Goal: Task Accomplishment & Management: Complete application form

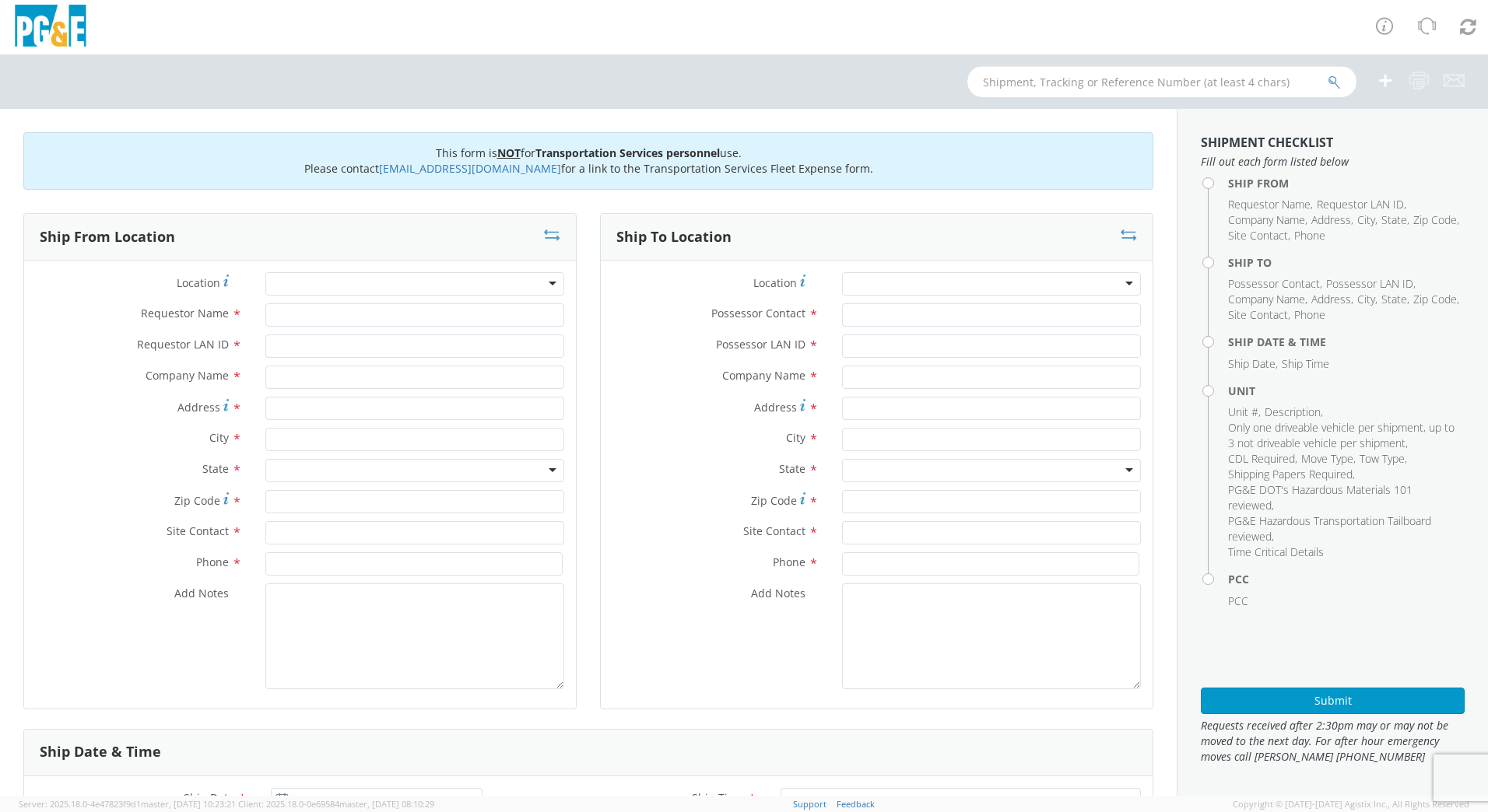
click at [1074, 76] on input "text" at bounding box center [1161, 81] width 389 height 31
type input "b"
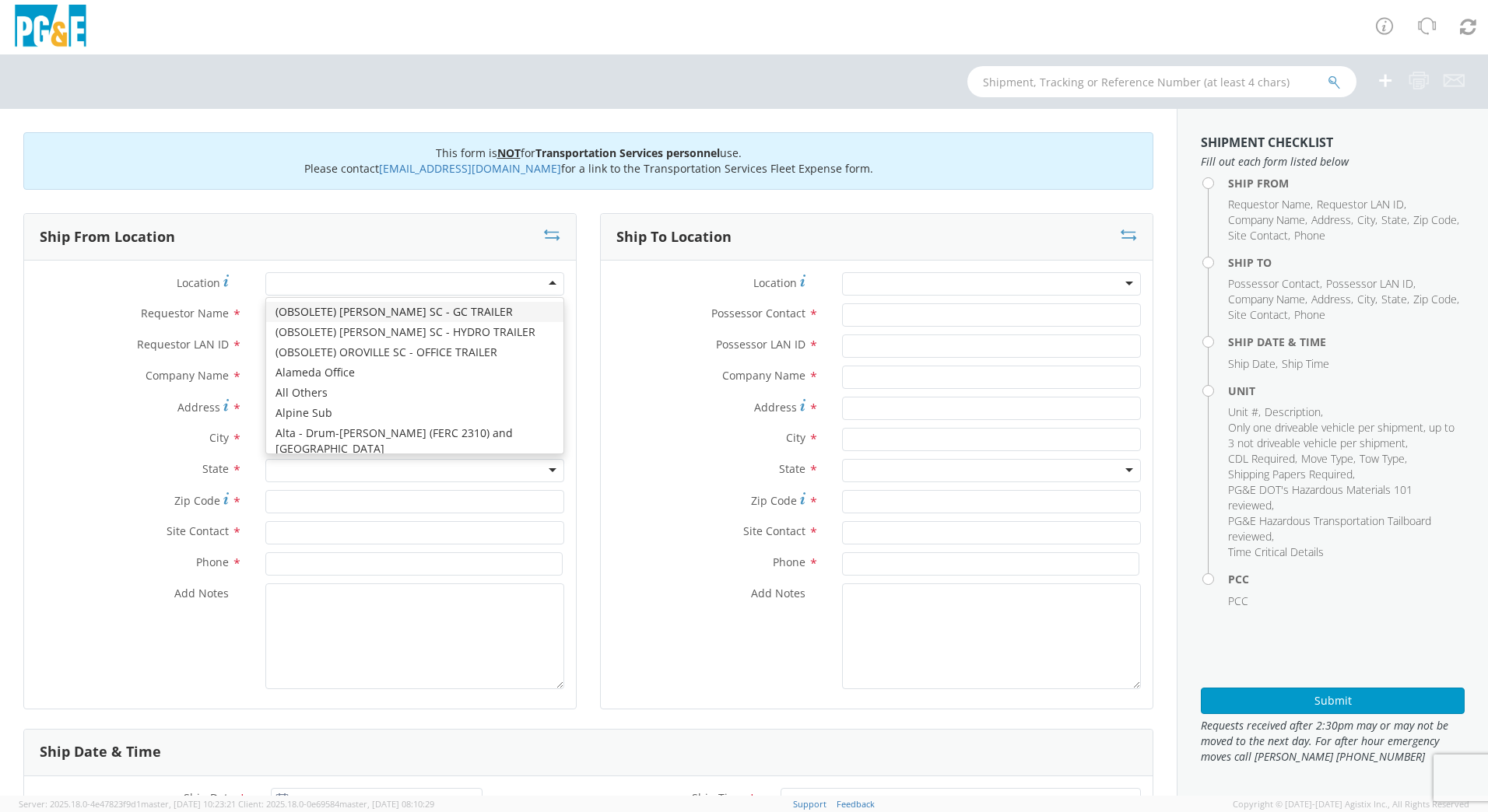
click at [296, 285] on div at bounding box center [414, 284] width 299 height 23
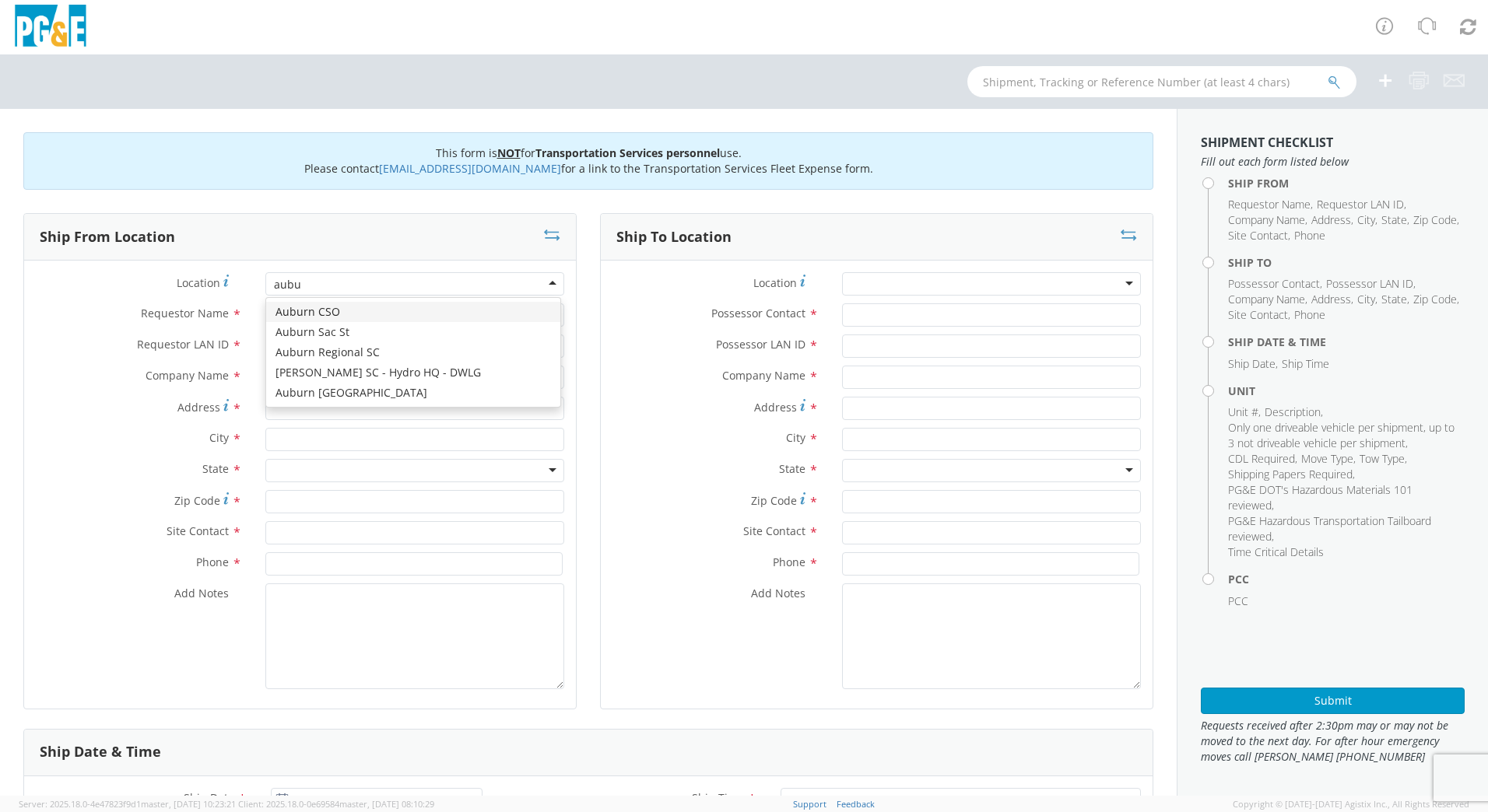
type input "aubur"
type input "PG&E"
type input "[STREET_ADDRESS][PERSON_NAME]"
type input "AUBURN"
type input "95602"
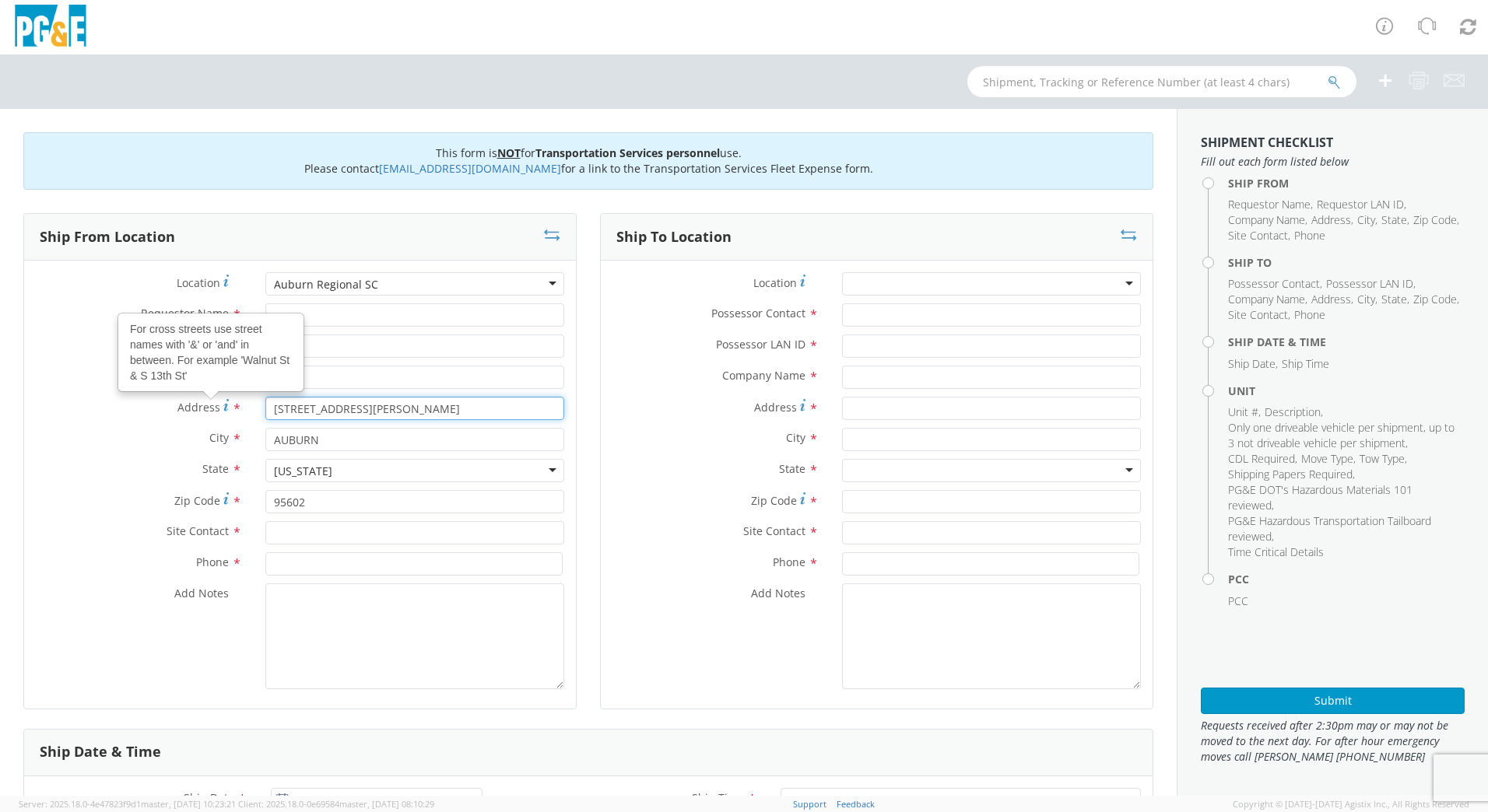
drag, startPoint x: 394, startPoint y: 408, endPoint x: 195, endPoint y: 409, distance: 199.0
click at [195, 409] on div "Address For cross streets use street names with '&' or 'and' in between. For ex…" at bounding box center [300, 408] width 552 height 23
type input "1"
type input "12759 [PERSON_NAME]"
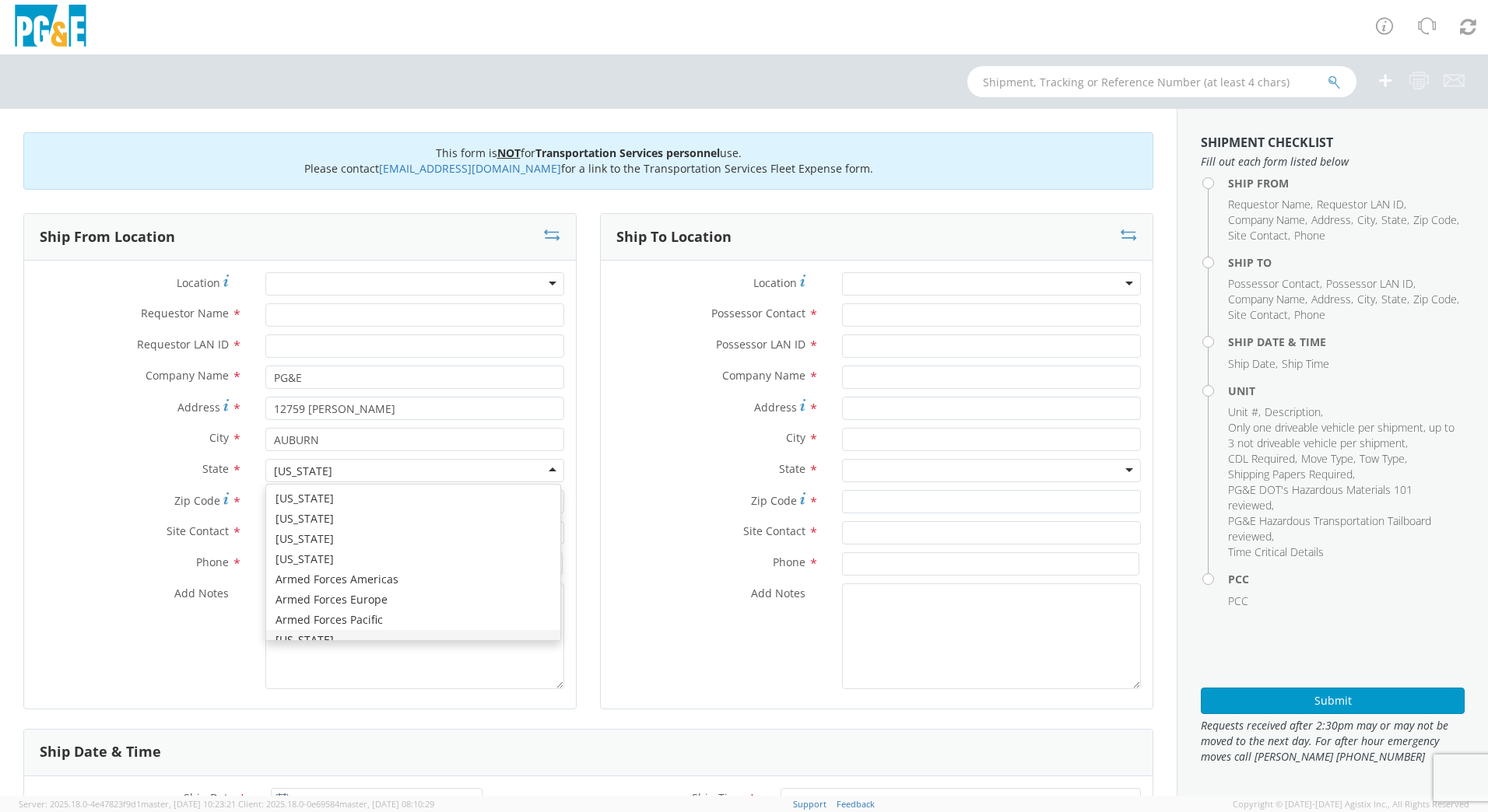
scroll to position [18, 0]
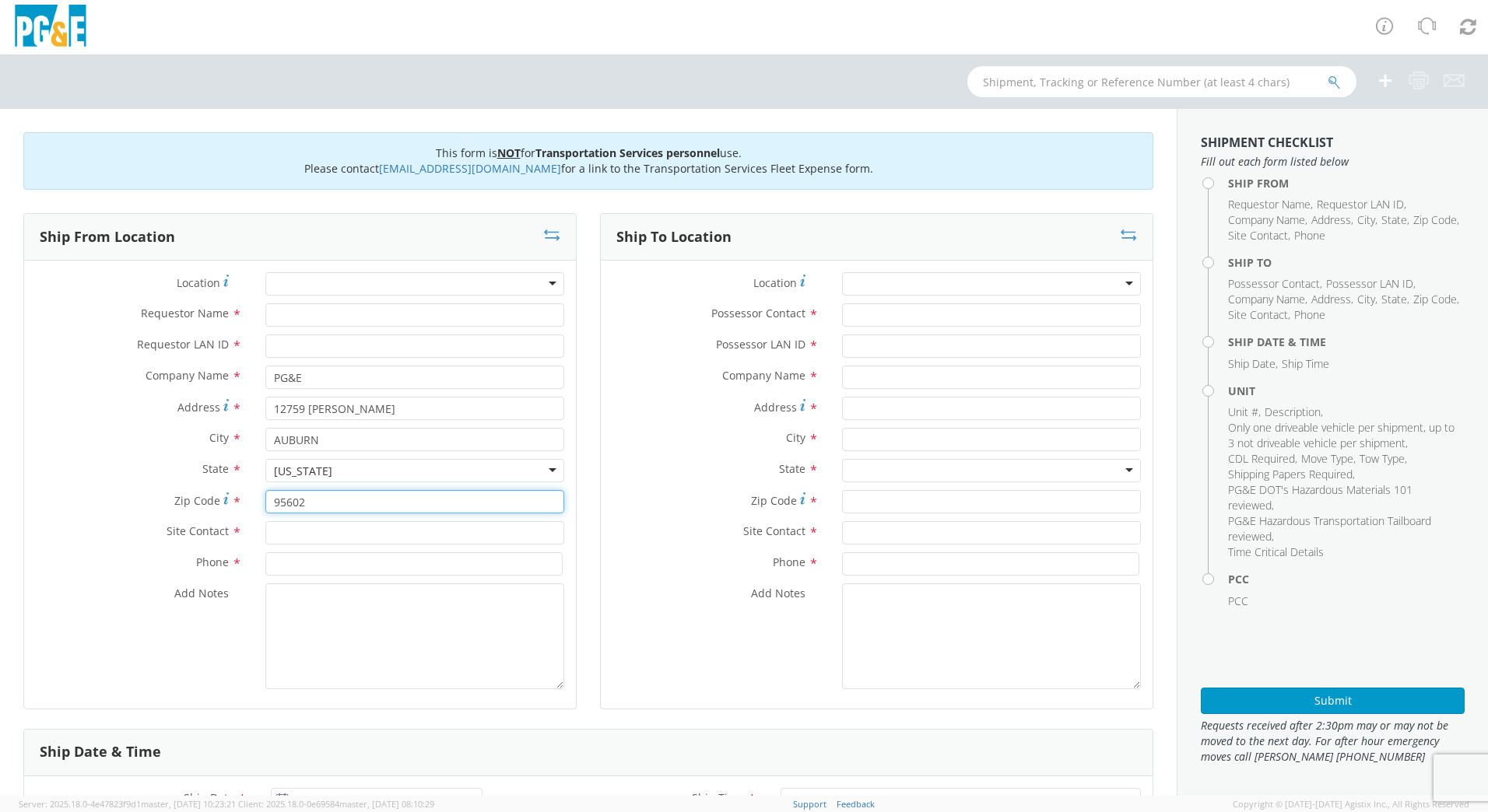
type input "95602"
click at [351, 321] on input "Requestor Name *" at bounding box center [414, 315] width 299 height 23
type input "[PERSON_NAME]"
type input "dmtg"
click at [303, 534] on input "text" at bounding box center [414, 533] width 299 height 23
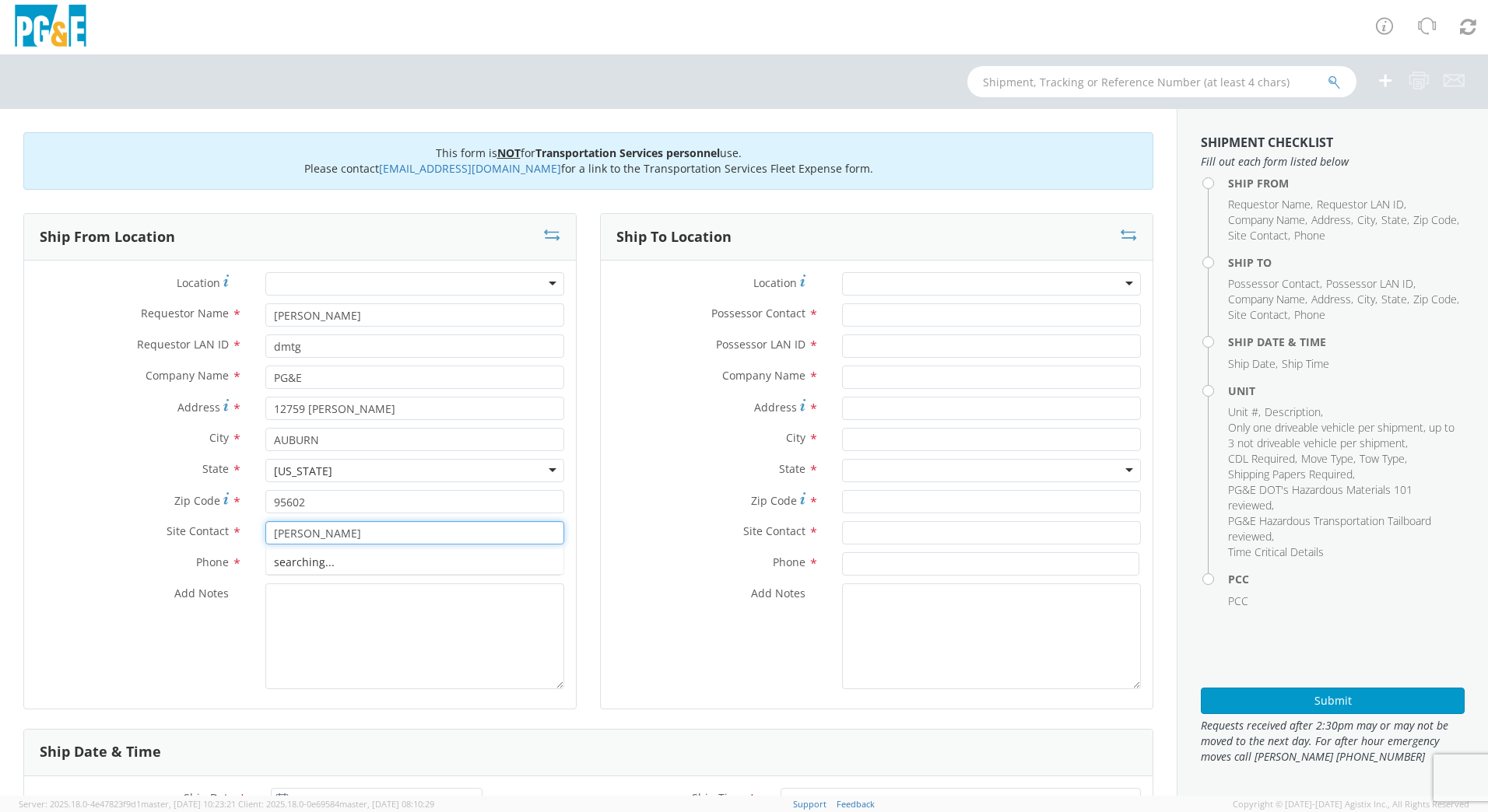
type input "[PERSON_NAME]"
type input "[PHONE_NUMBER]"
click at [404, 643] on textarea "Add Notes *" at bounding box center [414, 636] width 299 height 105
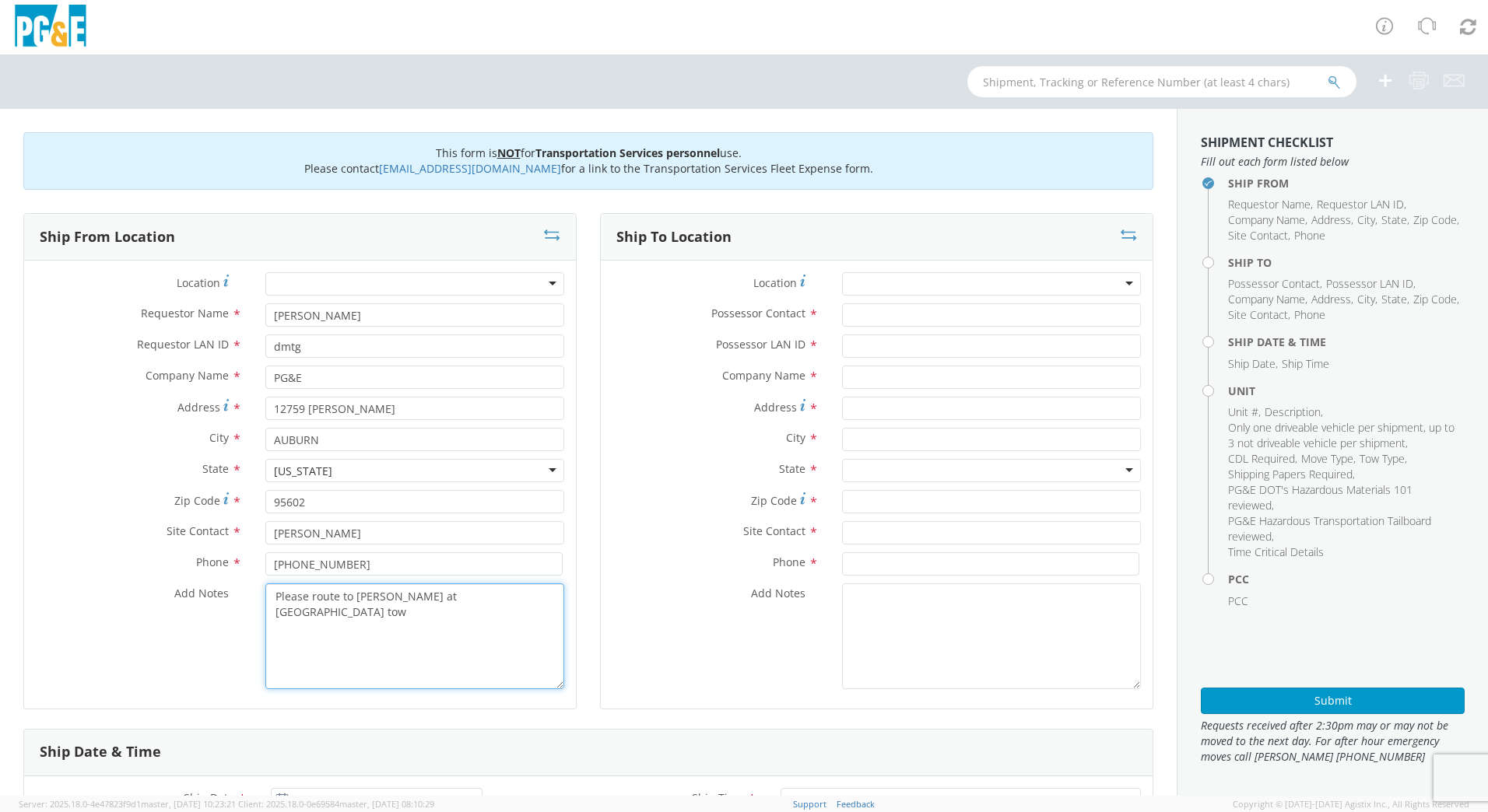
type textarea "Please route to [PERSON_NAME] at [GEOGRAPHIC_DATA] tow"
click at [947, 288] on div at bounding box center [991, 284] width 299 height 23
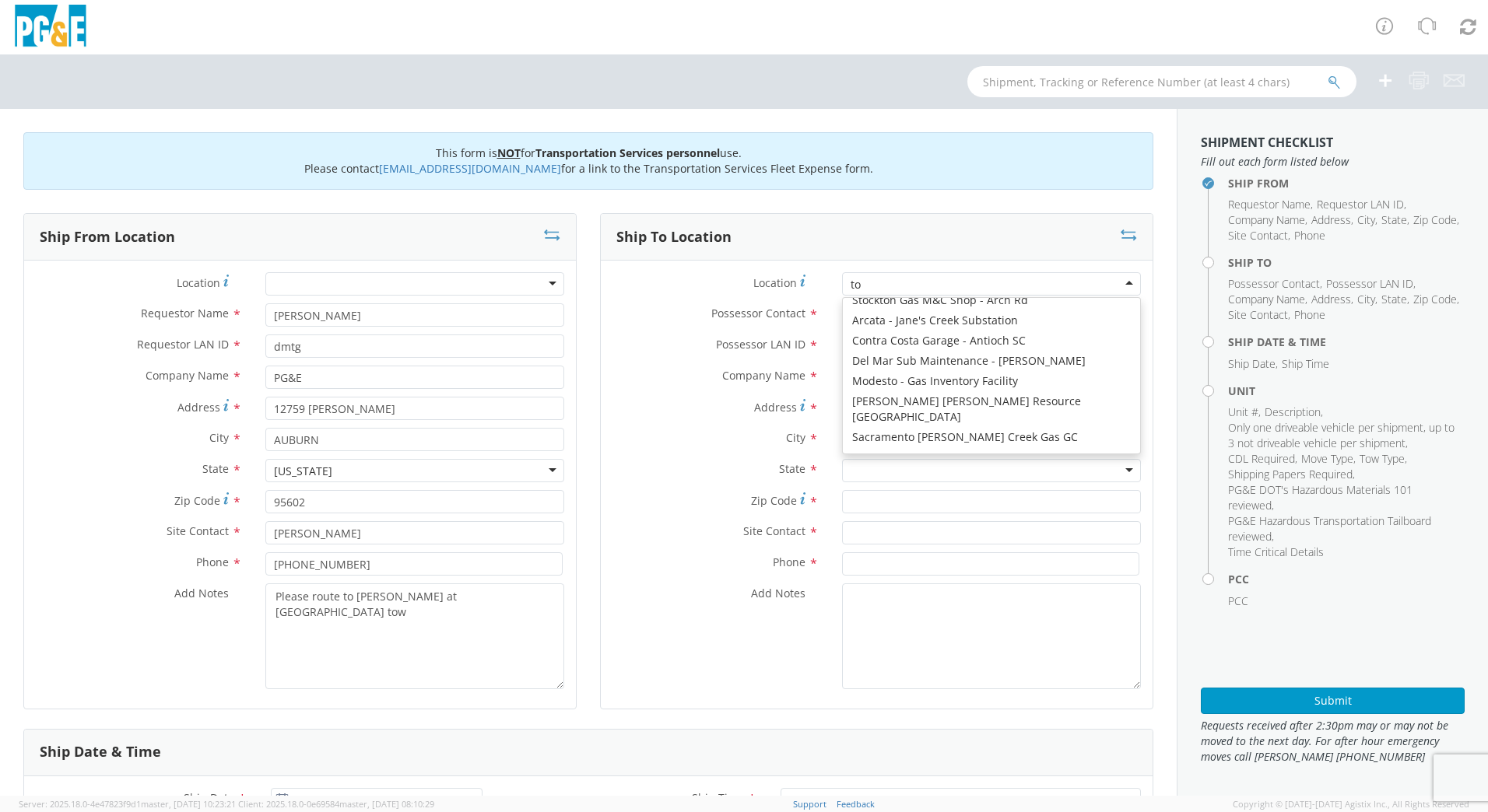
scroll to position [4, 0]
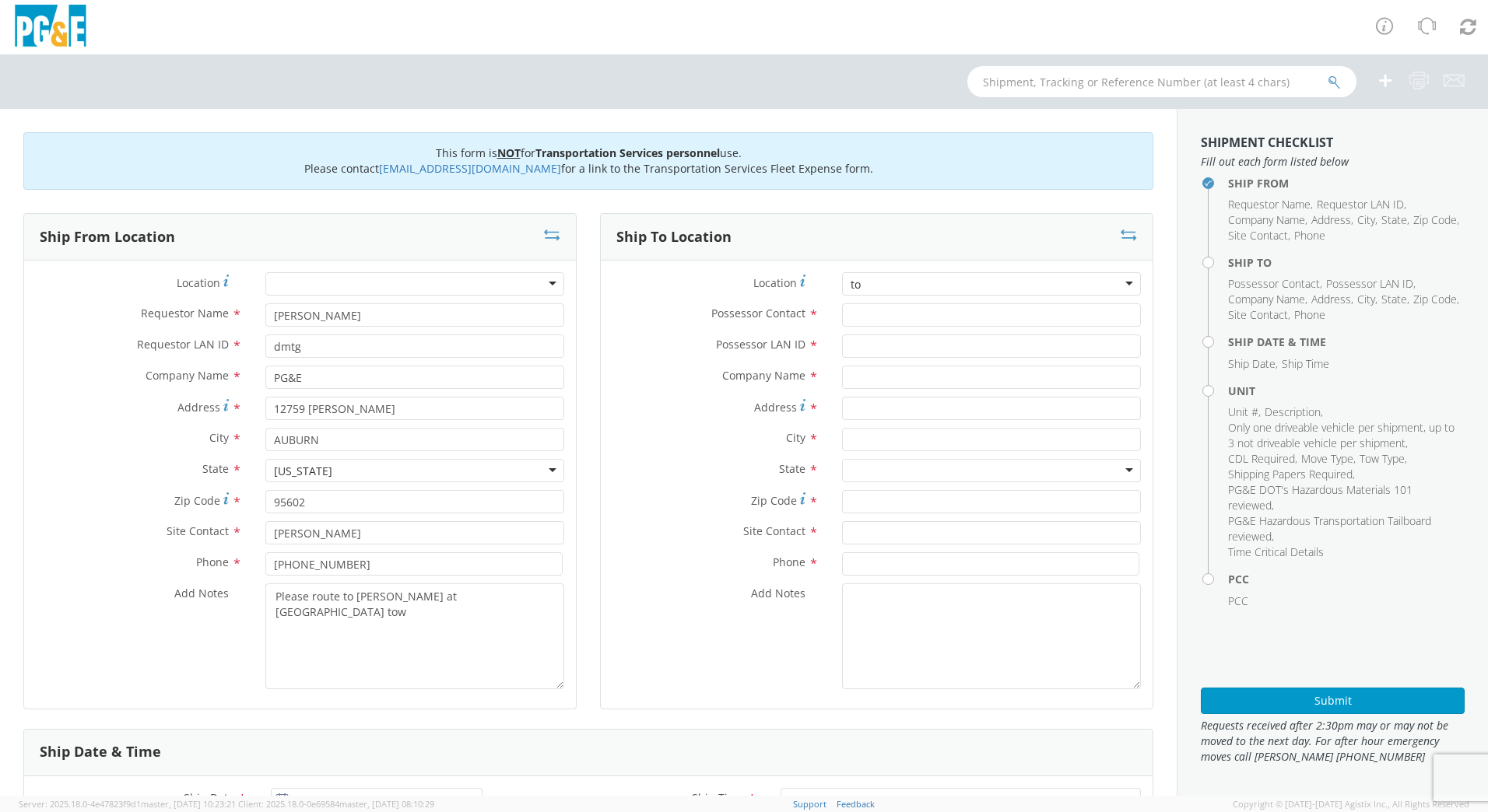
type input "t"
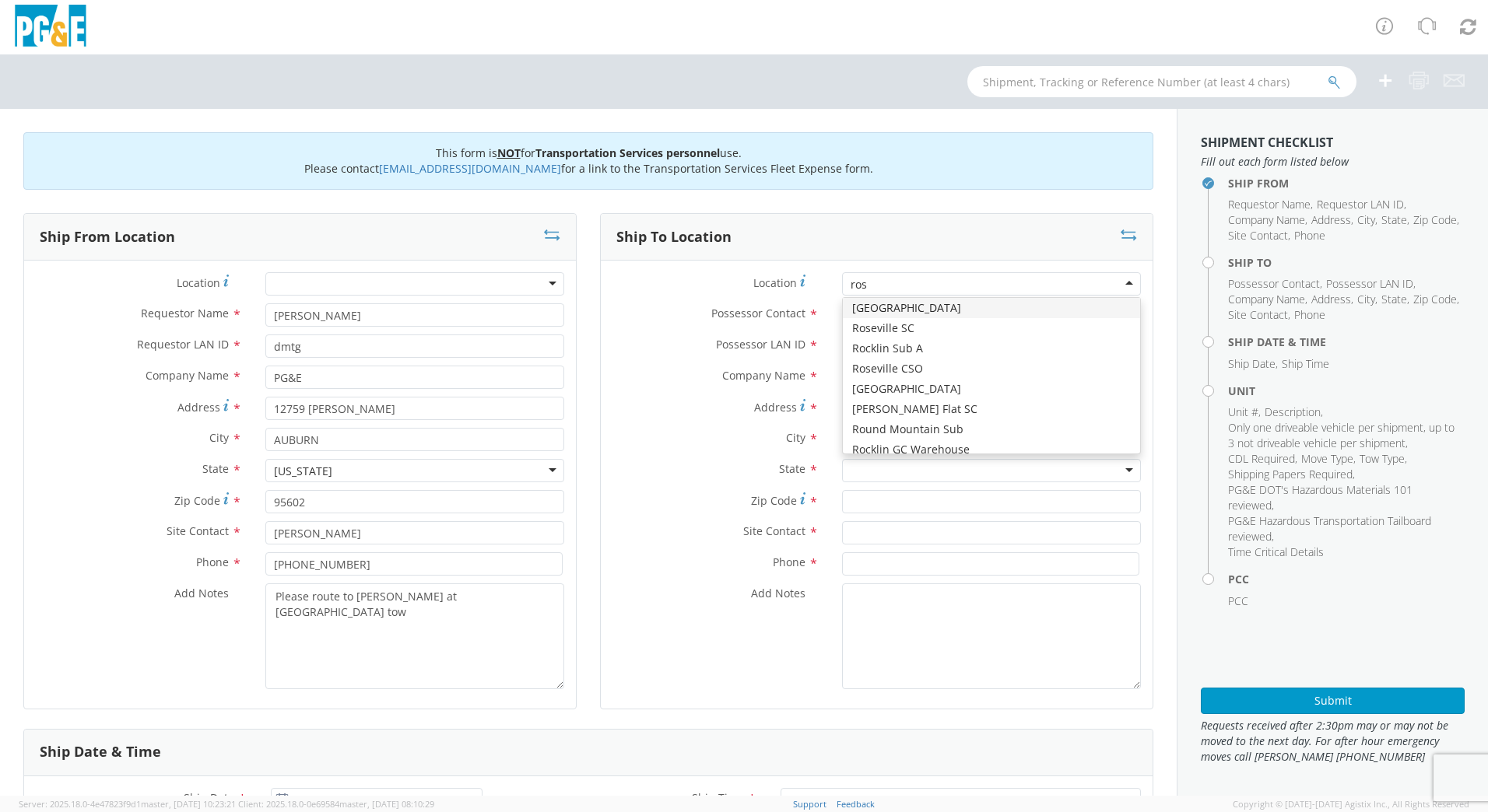
type input "rose"
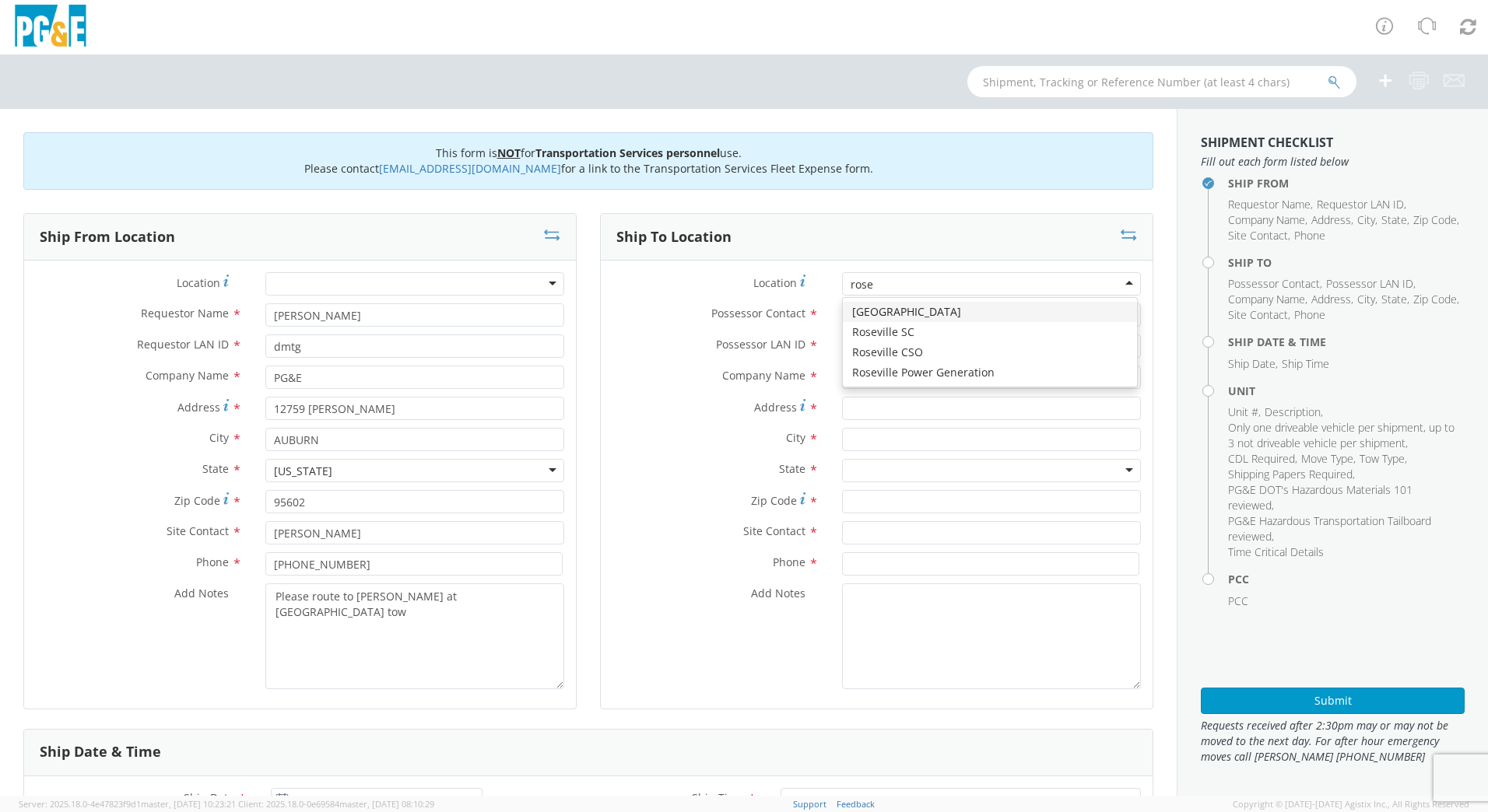
scroll to position [0, 0]
type input "PG&E"
type input "[STREET_ADDRESS]"
type input "[GEOGRAPHIC_DATA]"
type input "95678"
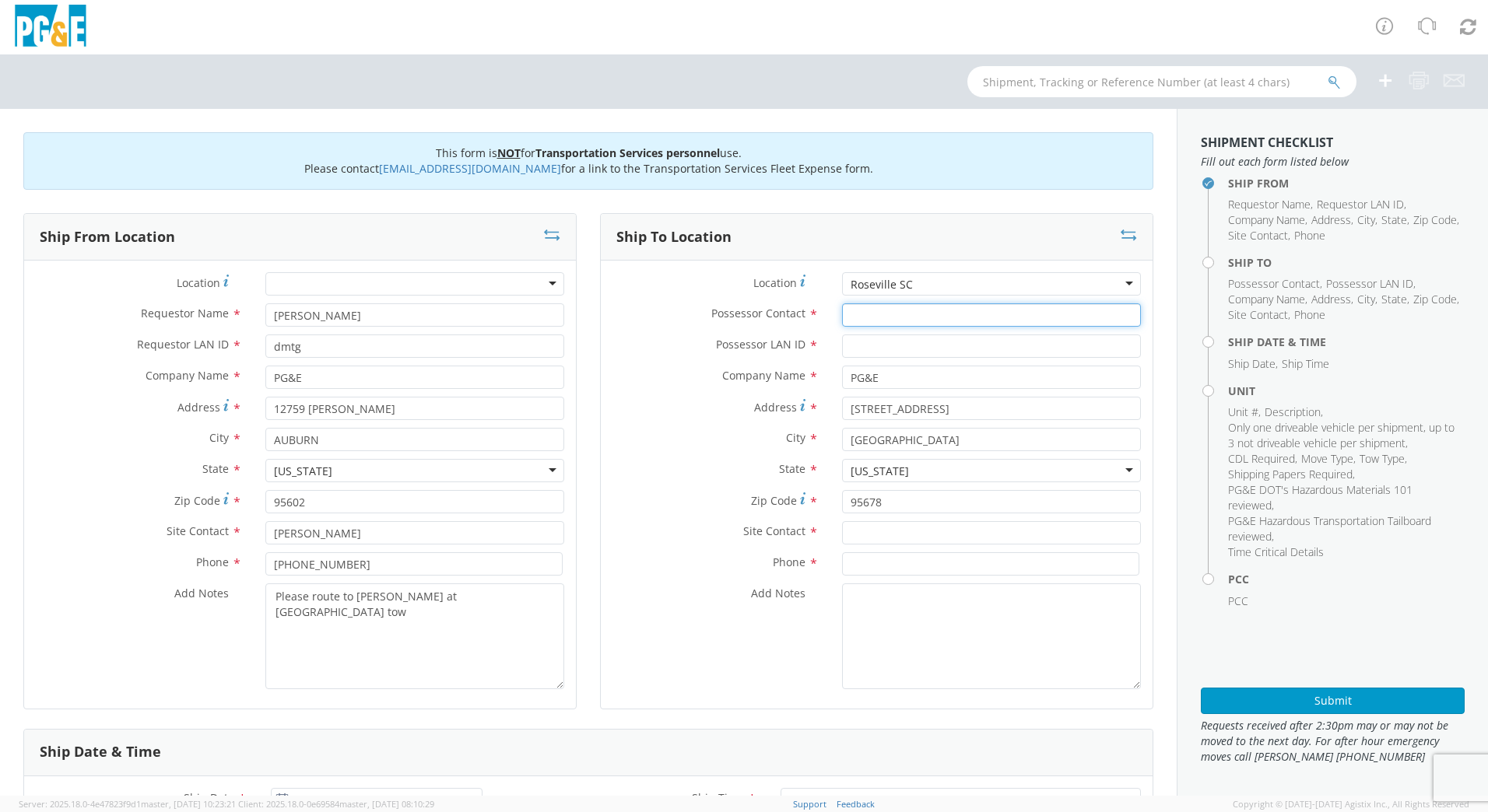
click at [869, 321] on input "Possessor Contact *" at bounding box center [991, 315] width 299 height 23
type input "[PERSON_NAME]"
type input "dmtg"
click at [894, 533] on input "text" at bounding box center [991, 533] width 299 height 23
click at [919, 522] on input "[PERSON_NAME]" at bounding box center [991, 533] width 299 height 23
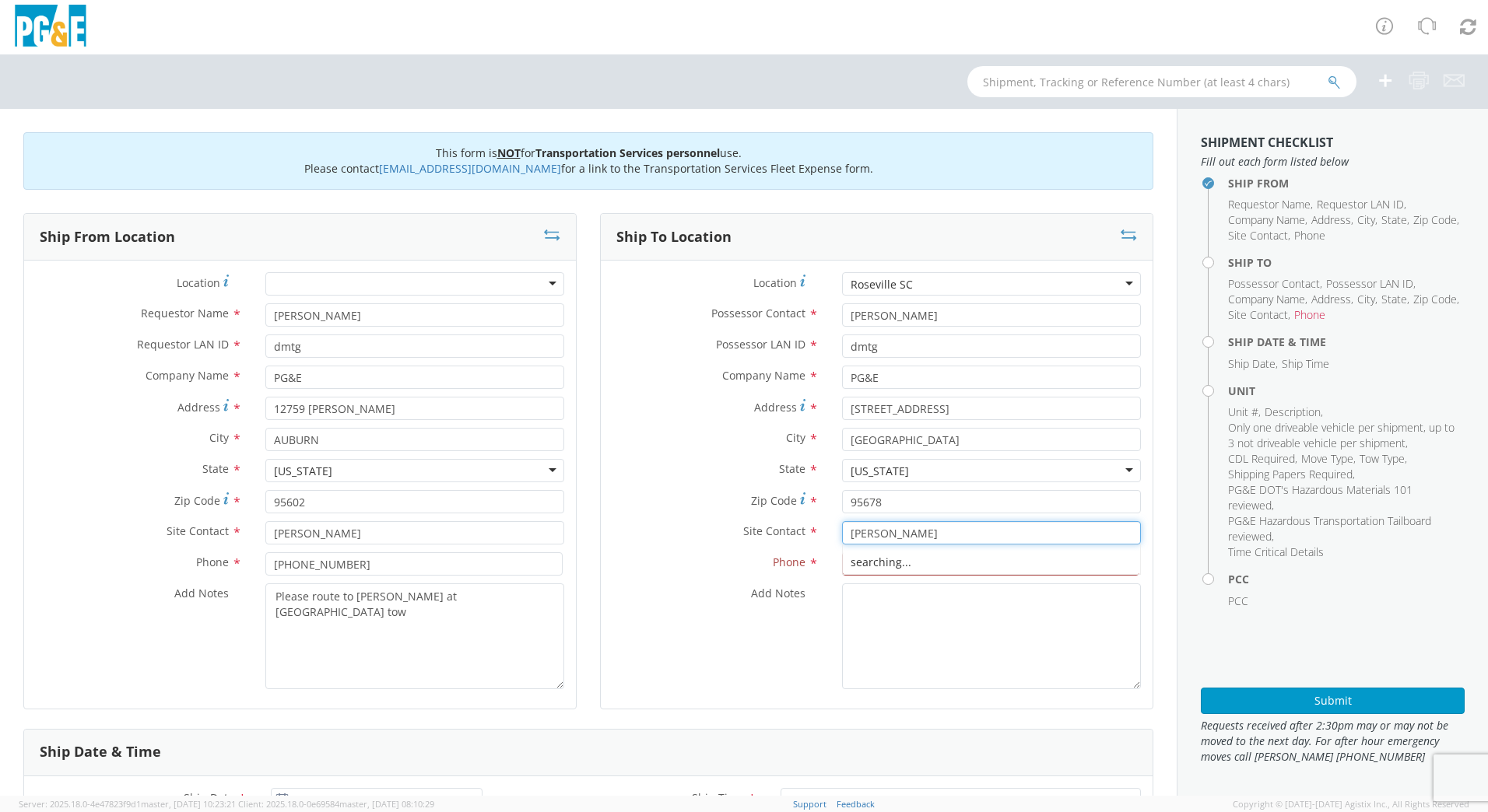
type input "[PERSON_NAME]"
click at [885, 571] on input at bounding box center [990, 564] width 297 height 23
type input "n"
click at [851, 560] on input at bounding box center [990, 564] width 297 height 23
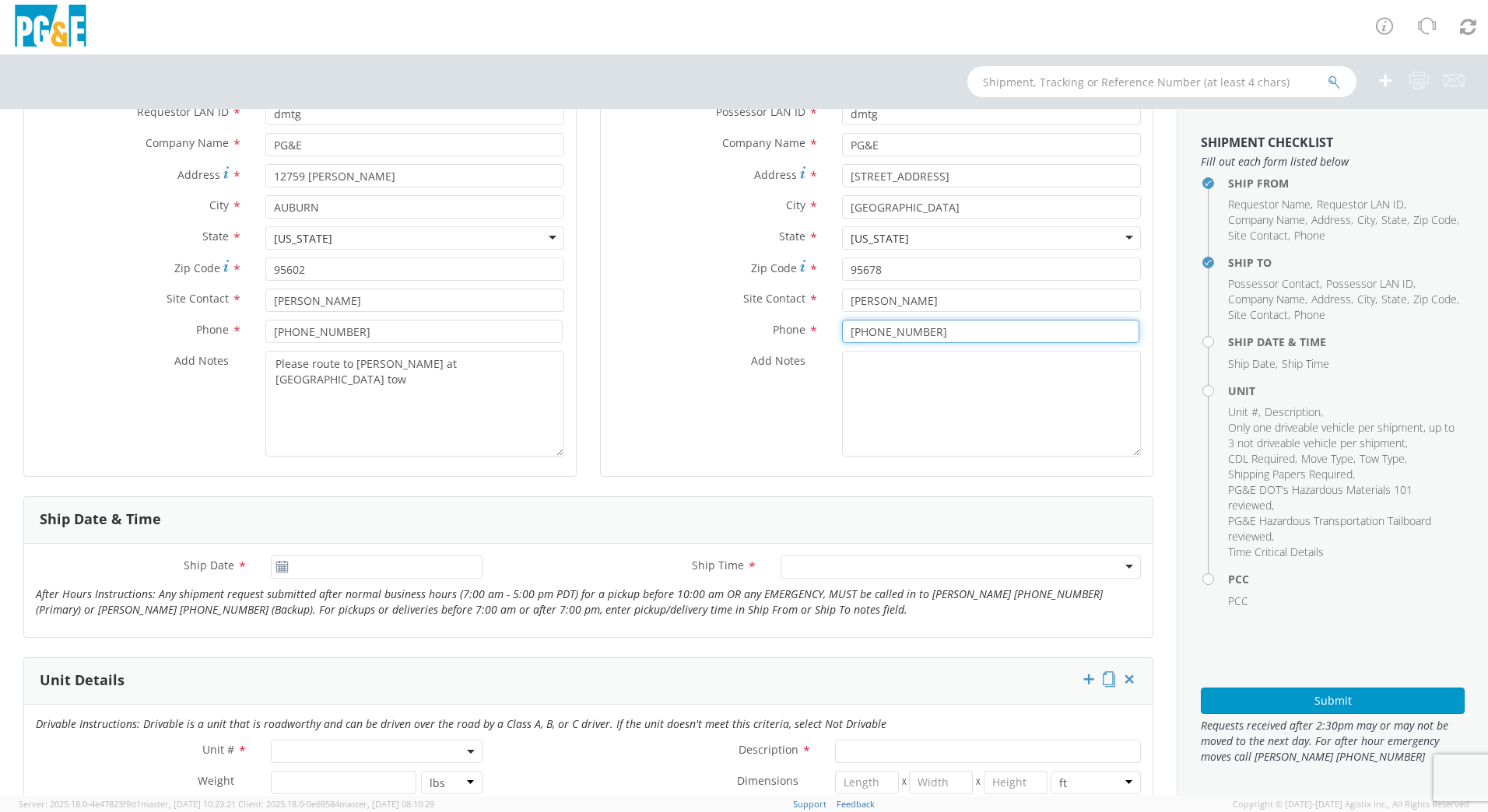
scroll to position [233, 0]
type input "[PHONE_NUMBER]"
click at [352, 569] on input "[DATE]" at bounding box center [376, 566] width 212 height 23
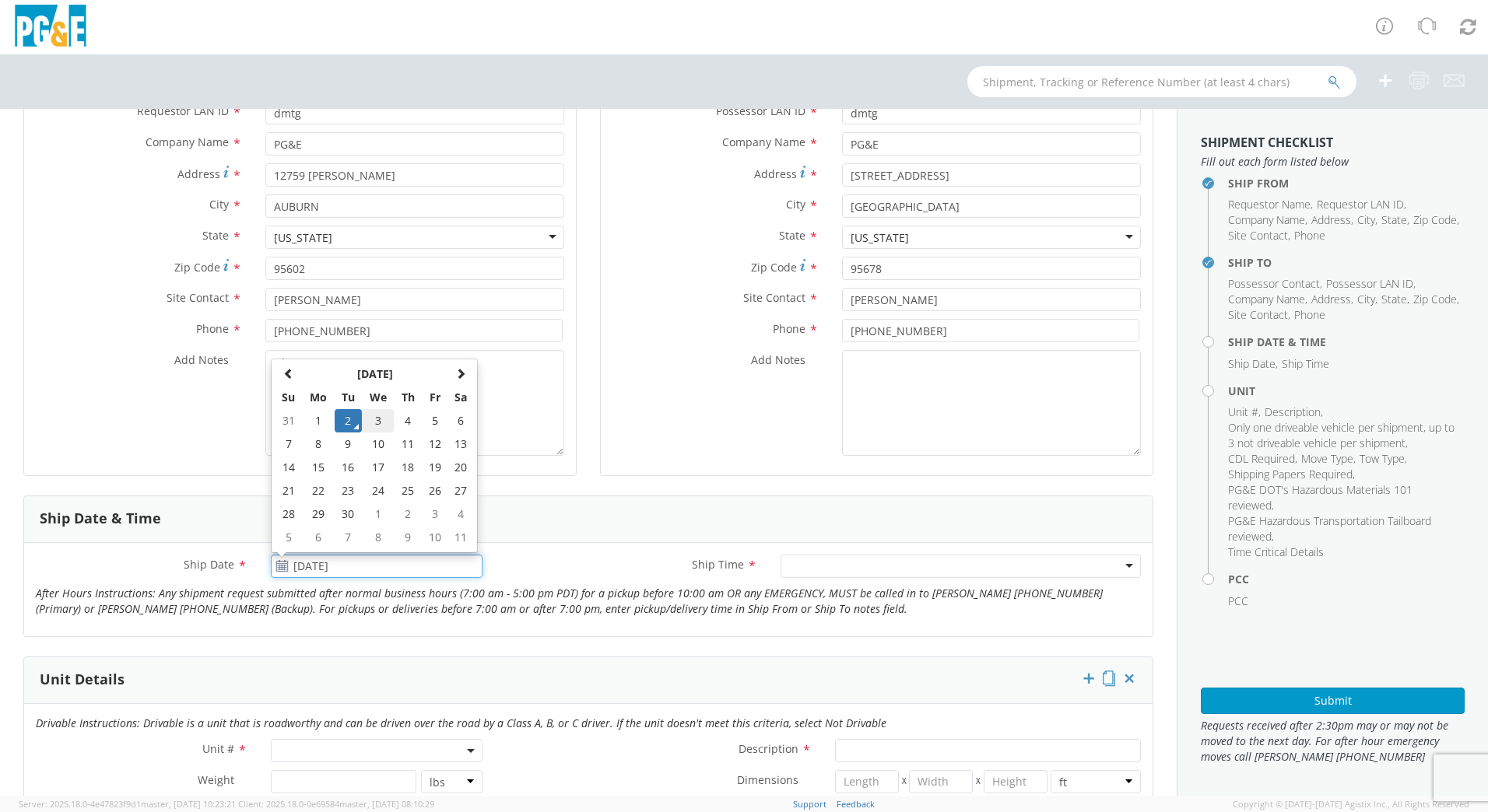
click at [379, 419] on td "3" at bounding box center [378, 420] width 33 height 23
type input "[DATE]"
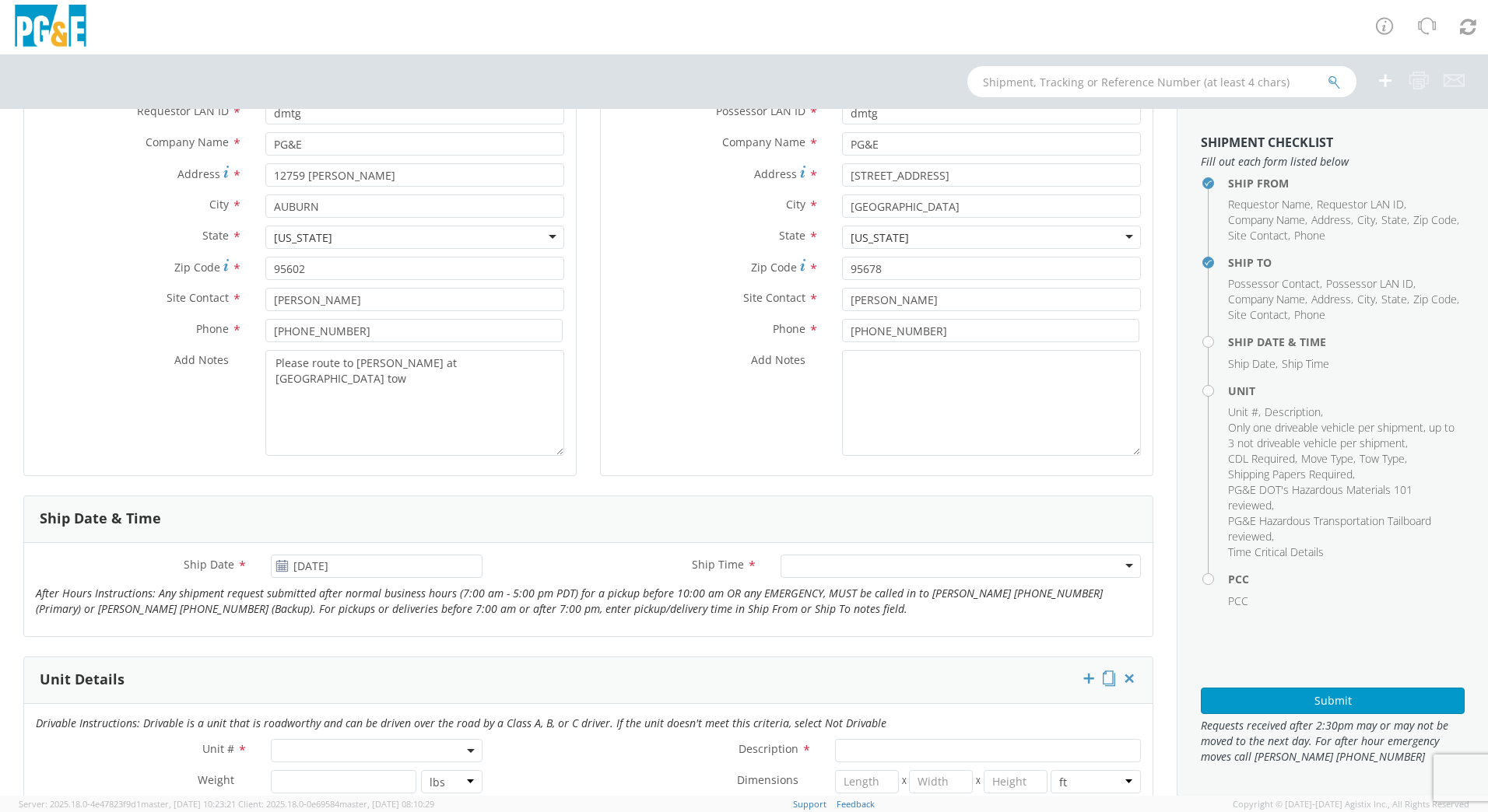
click at [846, 565] on div at bounding box center [960, 566] width 361 height 23
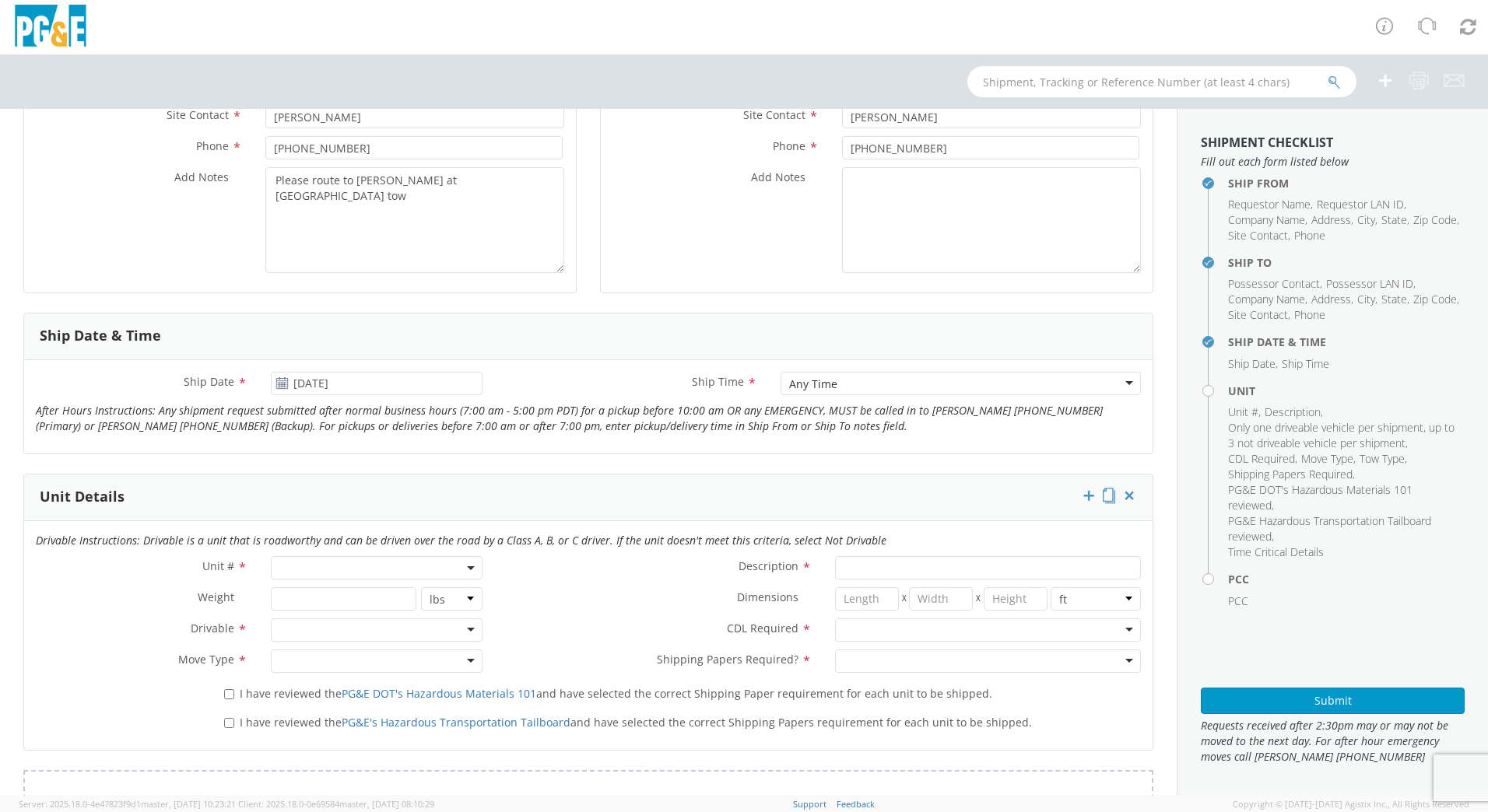
scroll to position [389, 0]
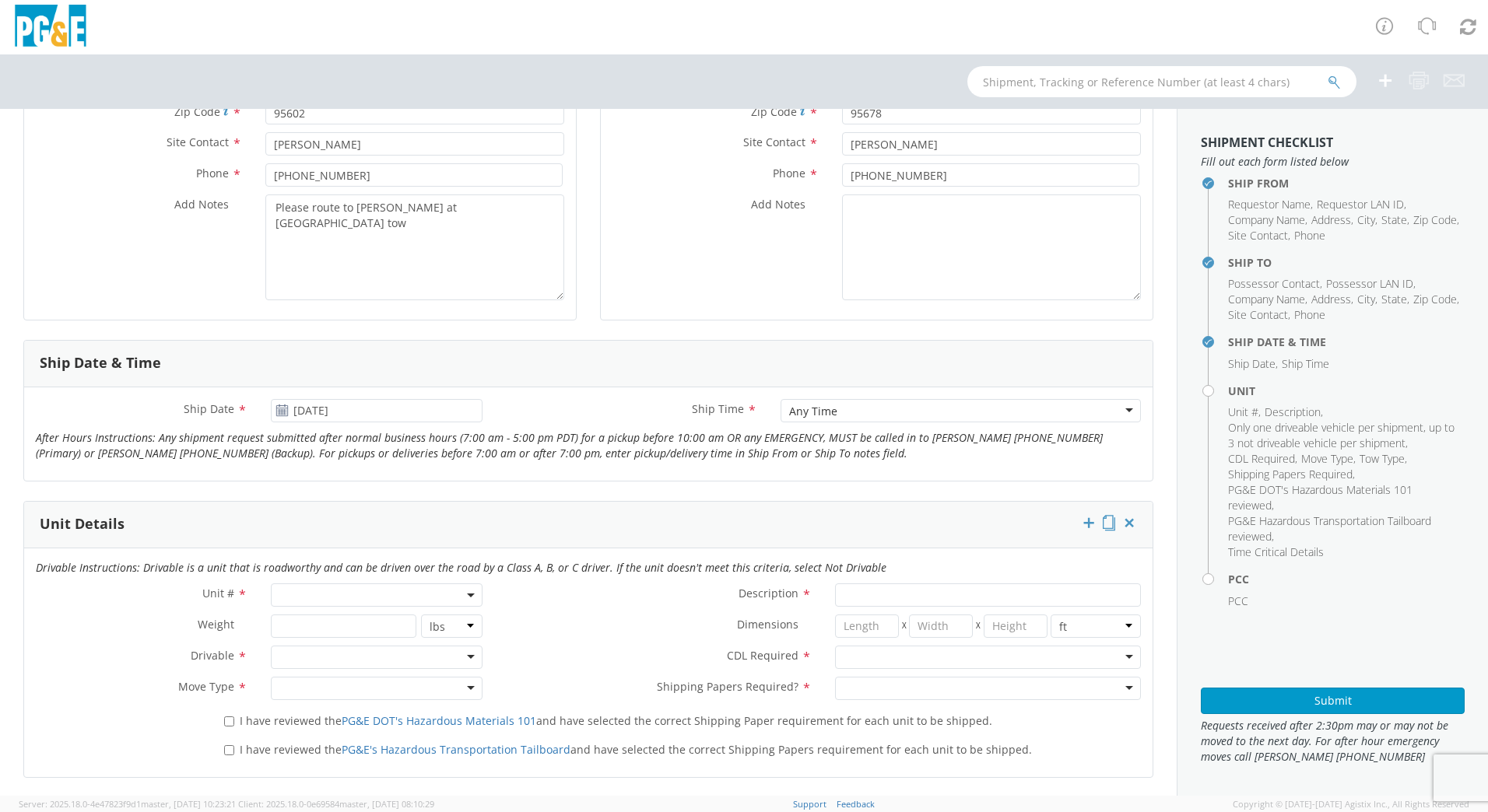
click at [329, 590] on span at bounding box center [376, 595] width 212 height 23
click at [320, 632] on span at bounding box center [375, 621] width 208 height 30
click at [330, 627] on input "search" at bounding box center [375, 621] width 201 height 23
type input "b33741"
type input "TRUCK; HYDRO SERVICE 4X4"
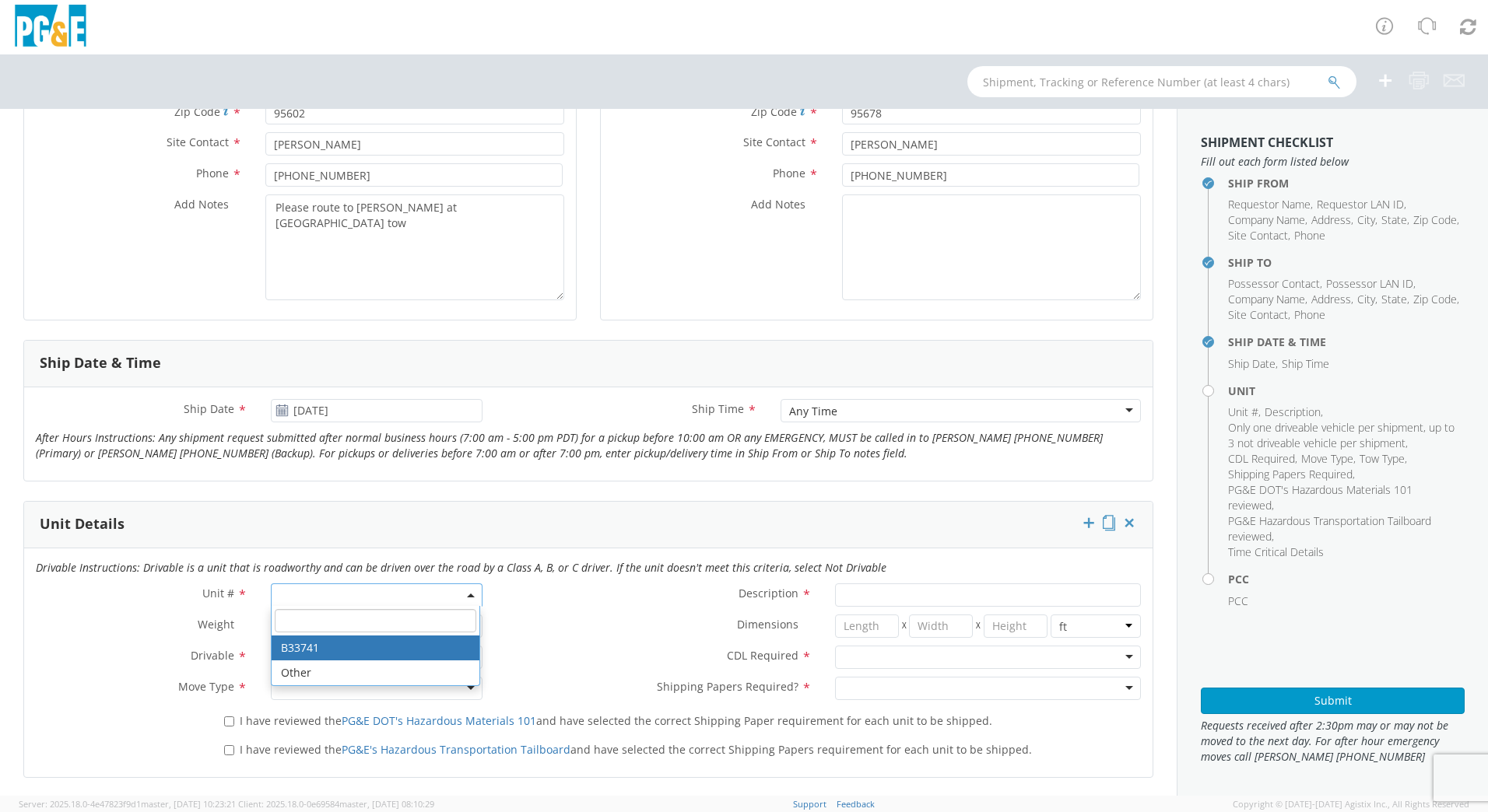
type input "11500"
select select "B33741"
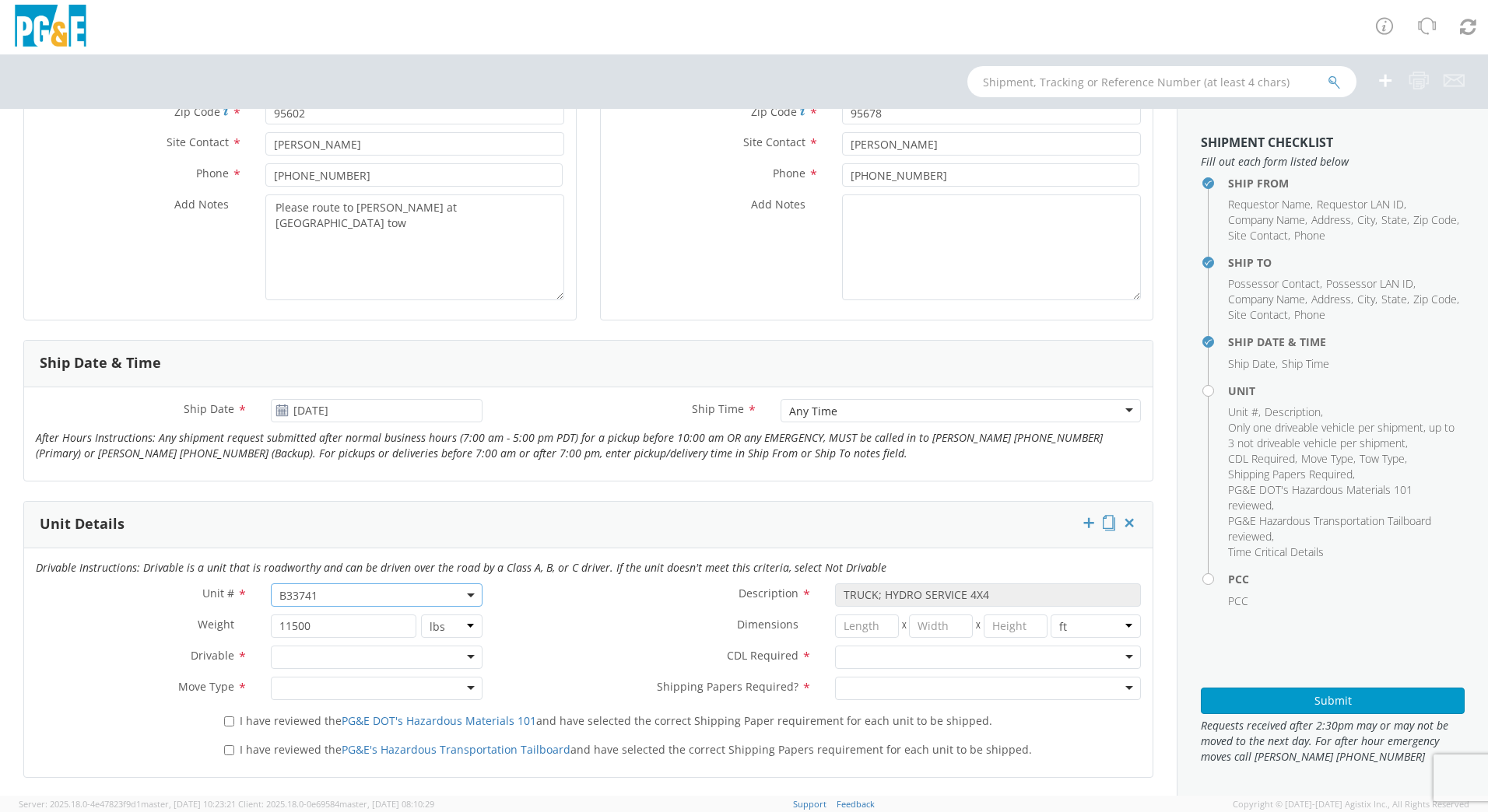
click at [313, 658] on div at bounding box center [376, 657] width 212 height 23
click at [305, 684] on div at bounding box center [376, 688] width 212 height 23
click at [228, 722] on input "I have reviewed the PG&E DOT's Hazardous Materials 101 and have selected the co…" at bounding box center [229, 721] width 10 height 10
checkbox input "true"
click at [224, 745] on input "I have reviewed the PG&E's Hazardous Transportation Tailboard and have selected…" at bounding box center [229, 750] width 10 height 10
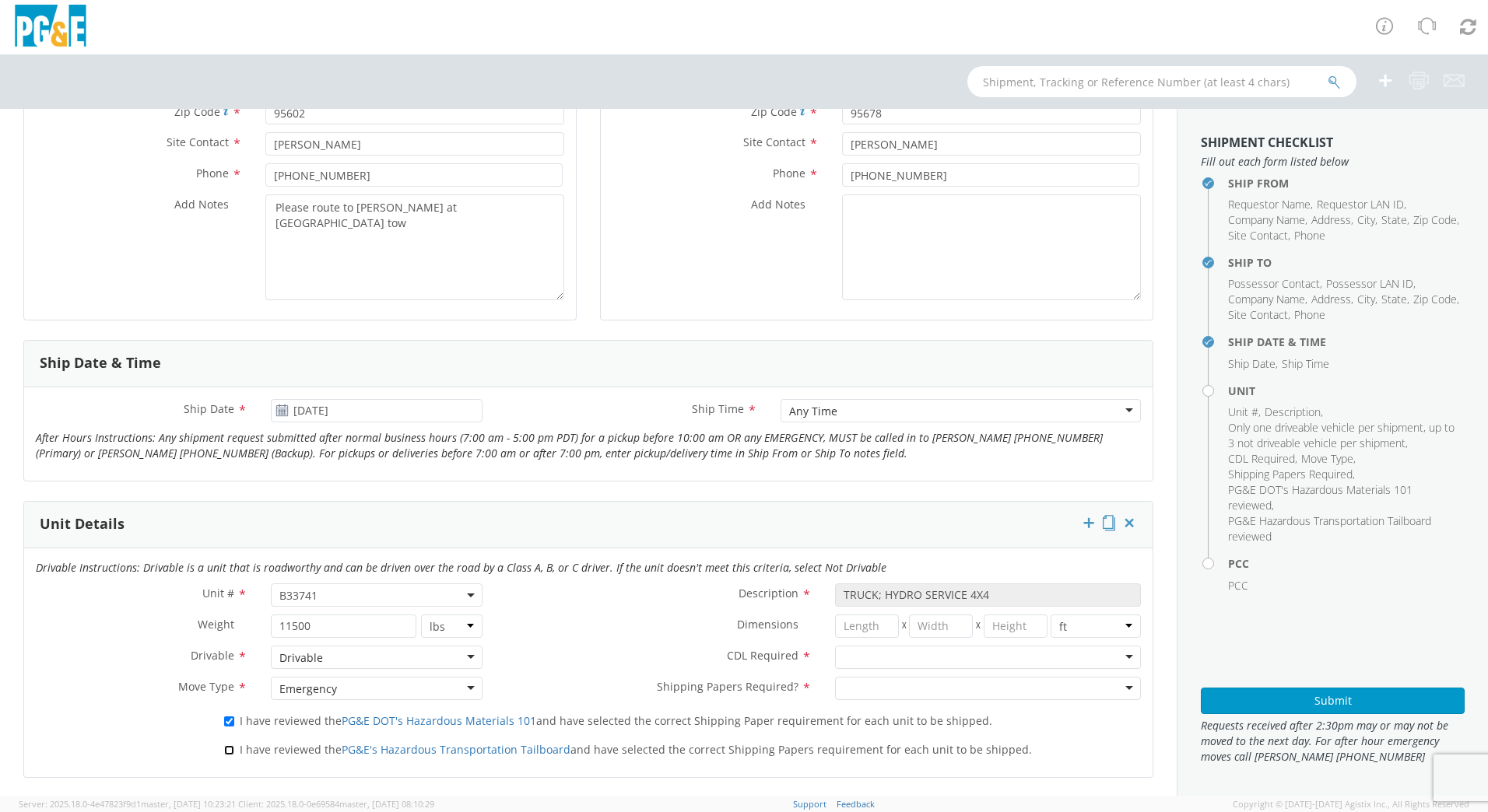
checkbox input "true"
click at [912, 662] on div at bounding box center [987, 657] width 306 height 23
click at [876, 692] on div at bounding box center [987, 688] width 306 height 23
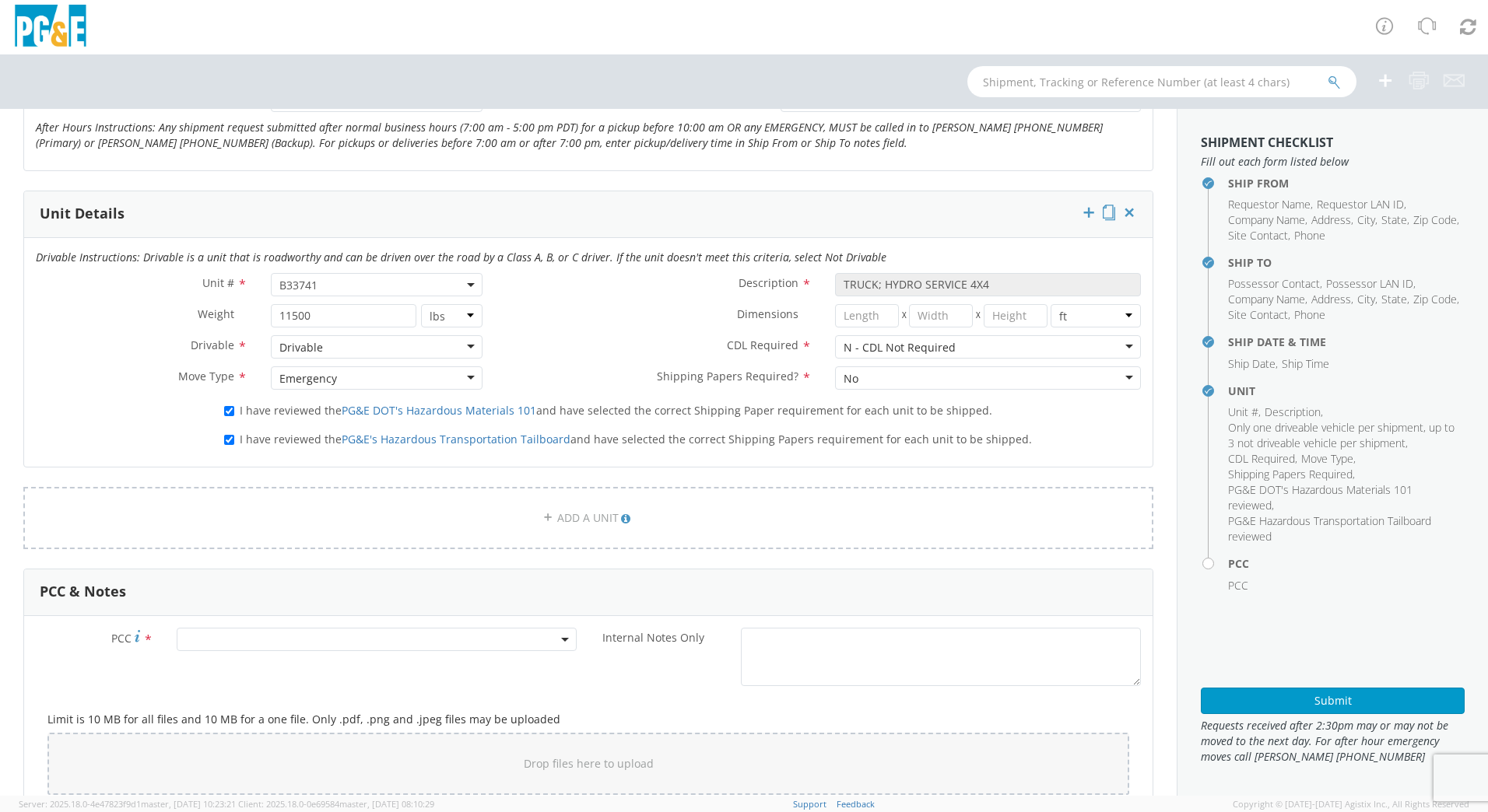
scroll to position [700, 0]
click at [219, 639] on span at bounding box center [377, 639] width 400 height 23
click at [190, 671] on input "number" at bounding box center [374, 664] width 388 height 23
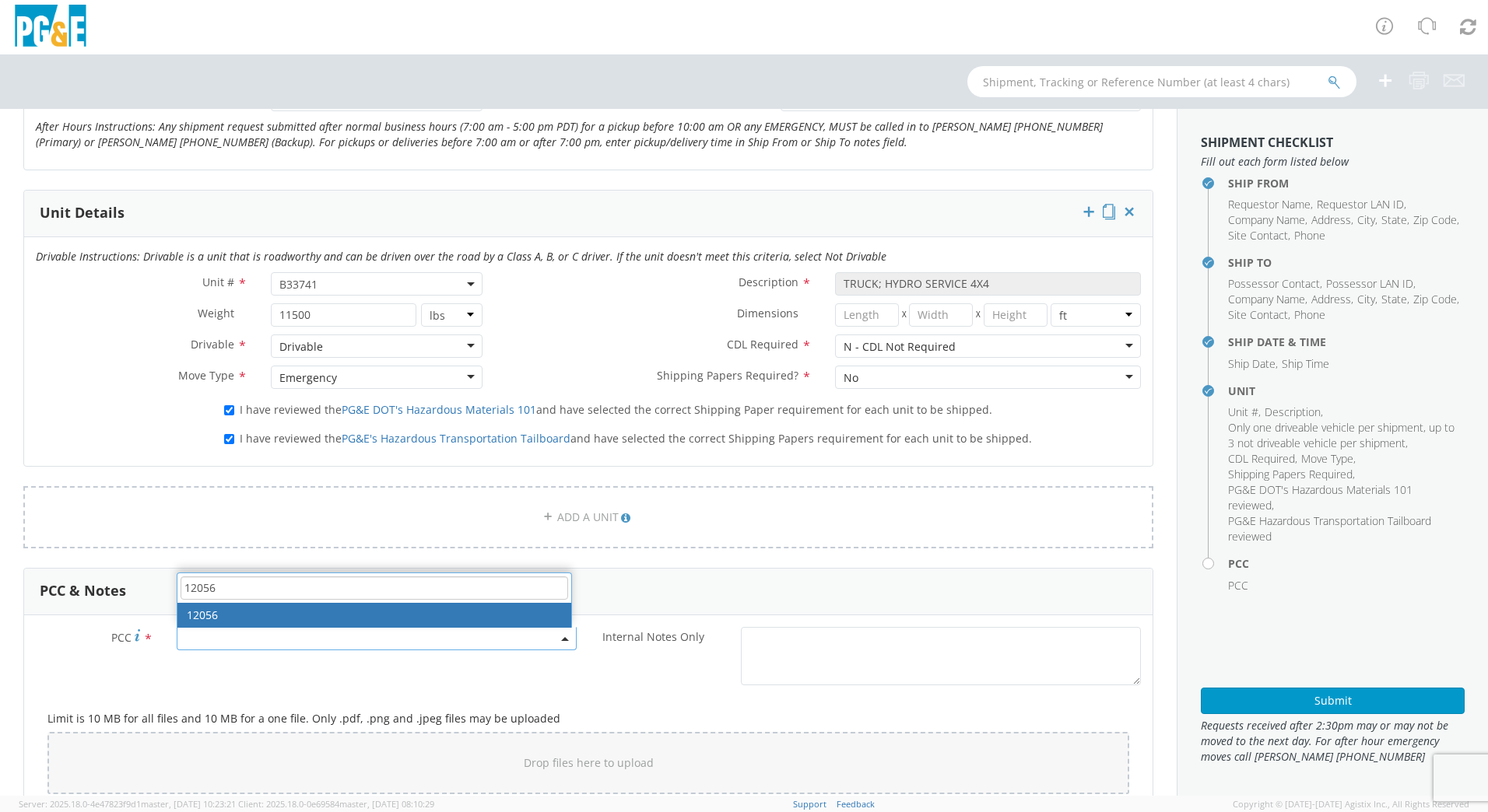
type input "12056"
select select "12056"
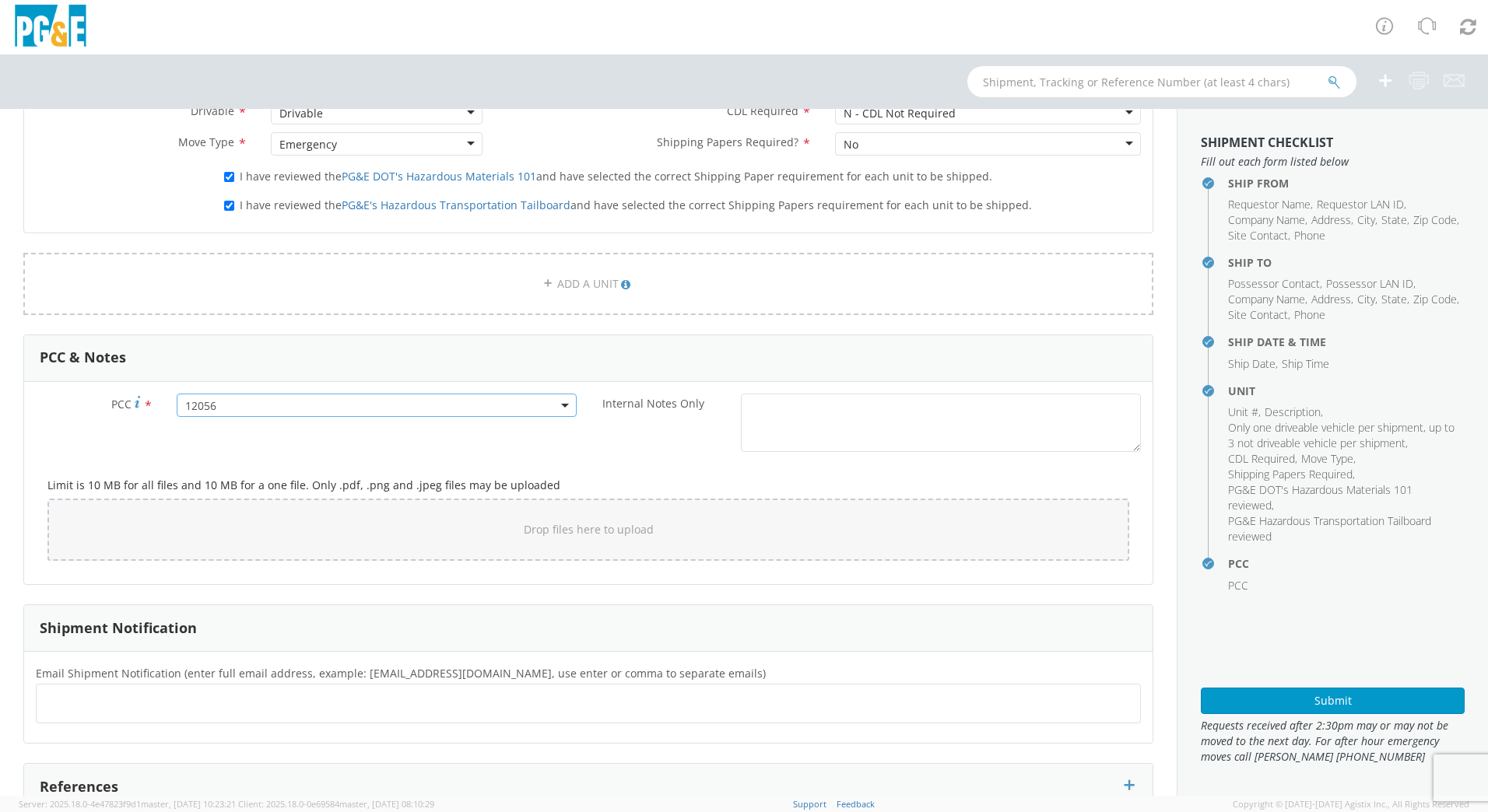
scroll to position [1054, 0]
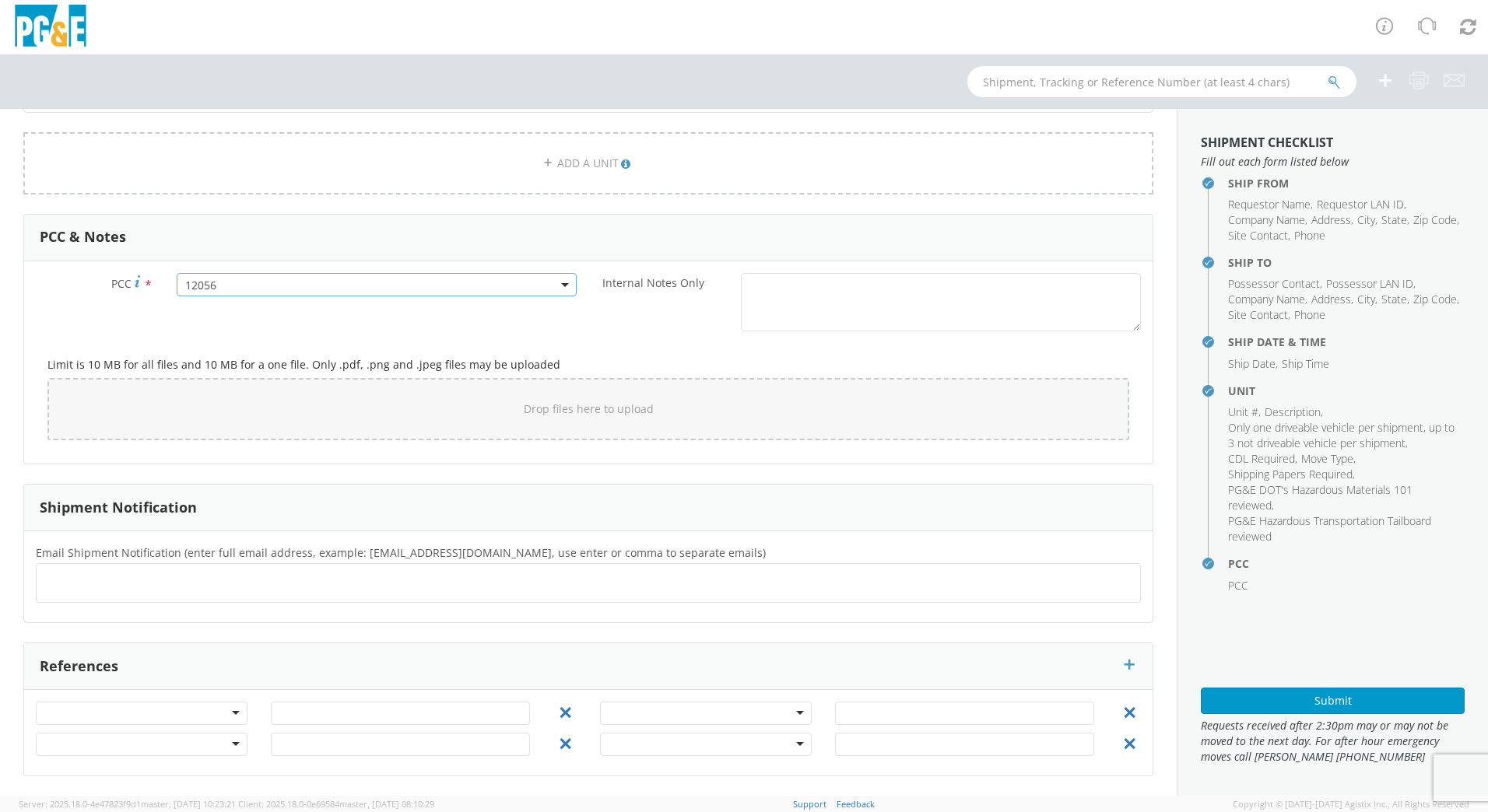
click at [73, 584] on ul at bounding box center [588, 583] width 1091 height 26
type input "[EMAIL_ADDRESS][DOMAIN_NAME]"
click at [354, 582] on ul "[EMAIL_ADDRESS][DOMAIN_NAME] × [EMAIL_ADDRESS][DOMAIN_NAME] ×" at bounding box center [588, 583] width 1091 height 26
type input "[EMAIL_ADDRESS][DOMAIN_NAME]"
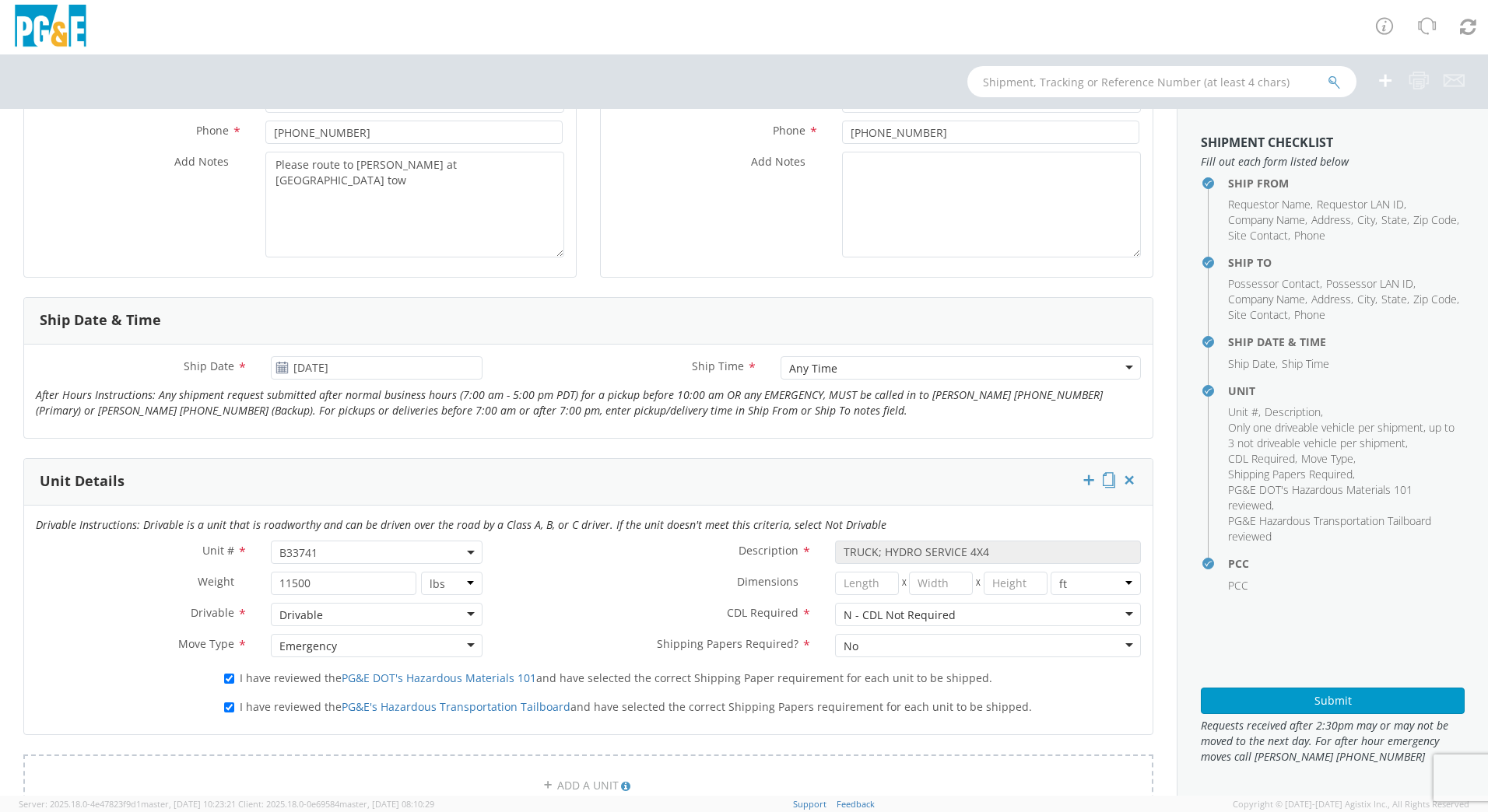
scroll to position [43, 0]
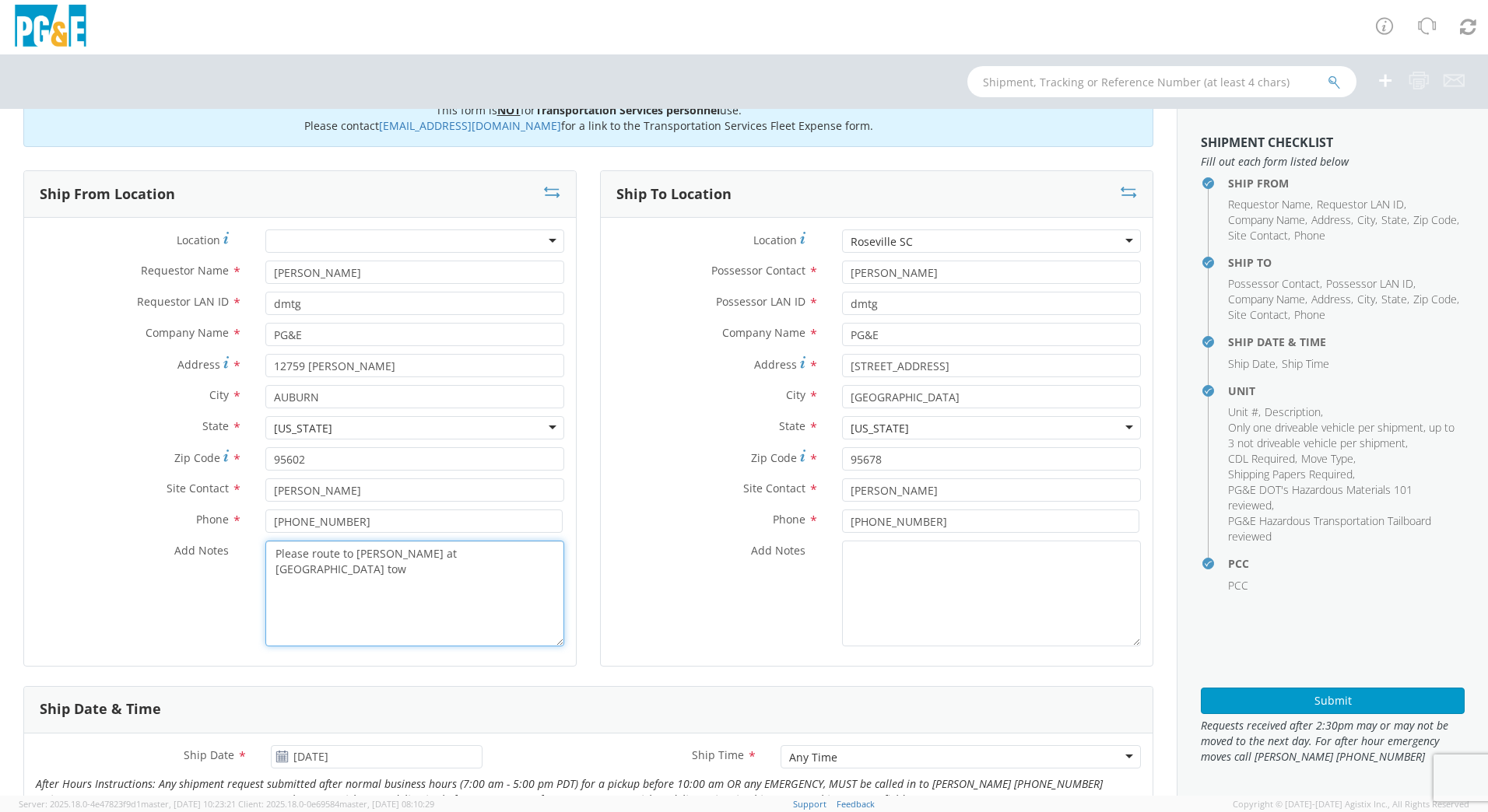
click at [287, 577] on textarea "Please route to [PERSON_NAME] at [GEOGRAPHIC_DATA] tow" at bounding box center [414, 593] width 299 height 105
click at [294, 573] on textarea "Please route to [PERSON_NAME] at [GEOGRAPHIC_DATA] tow" at bounding box center [414, 593] width 299 height 105
type textarea "Please route to [PERSON_NAME] at [GEOGRAPHIC_DATA] tow - confirmed can move [DA…"
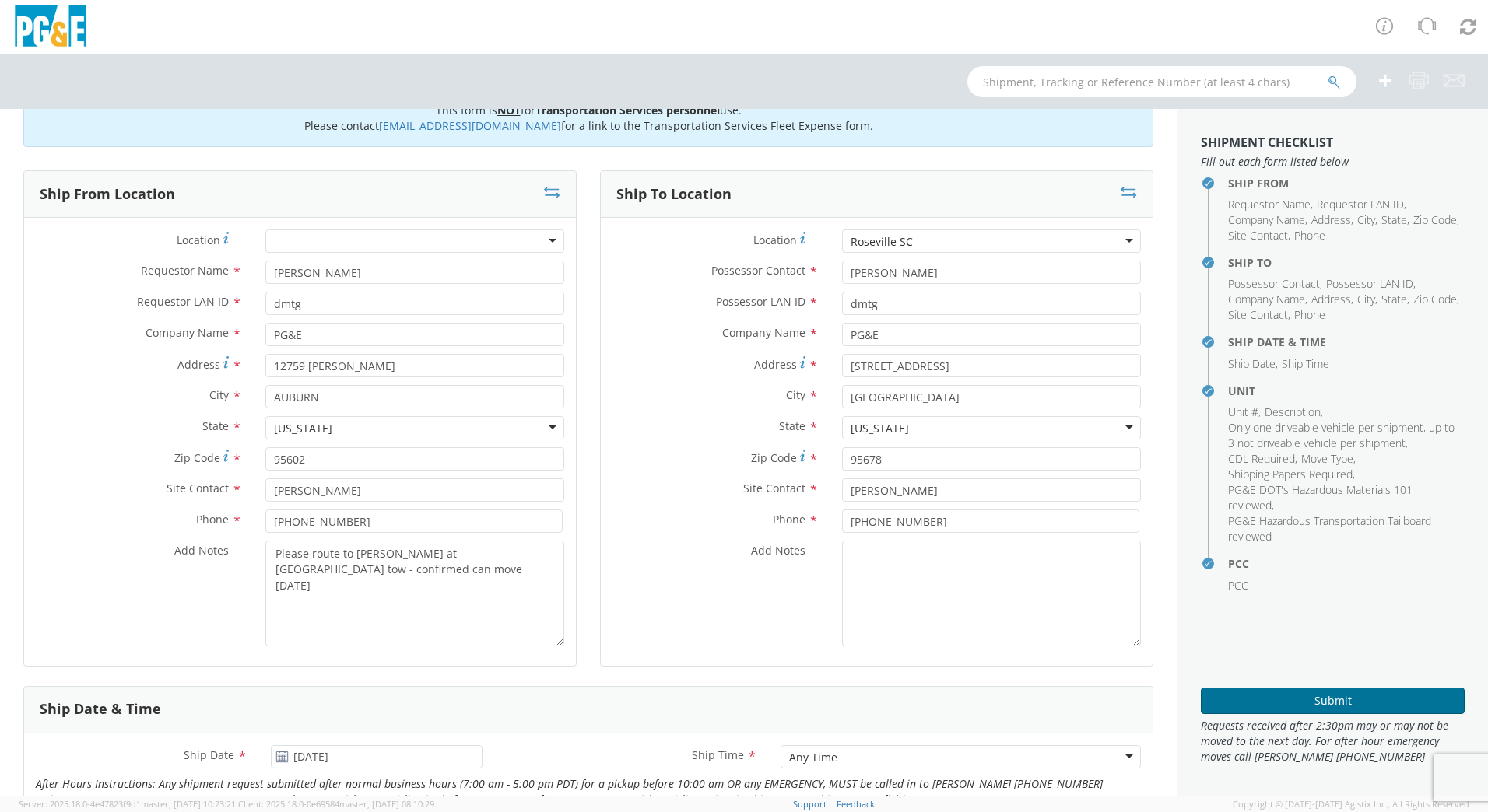
click at [1370, 703] on button "Submit" at bounding box center [1332, 700] width 264 height 26
